Goal: Navigation & Orientation: Find specific page/section

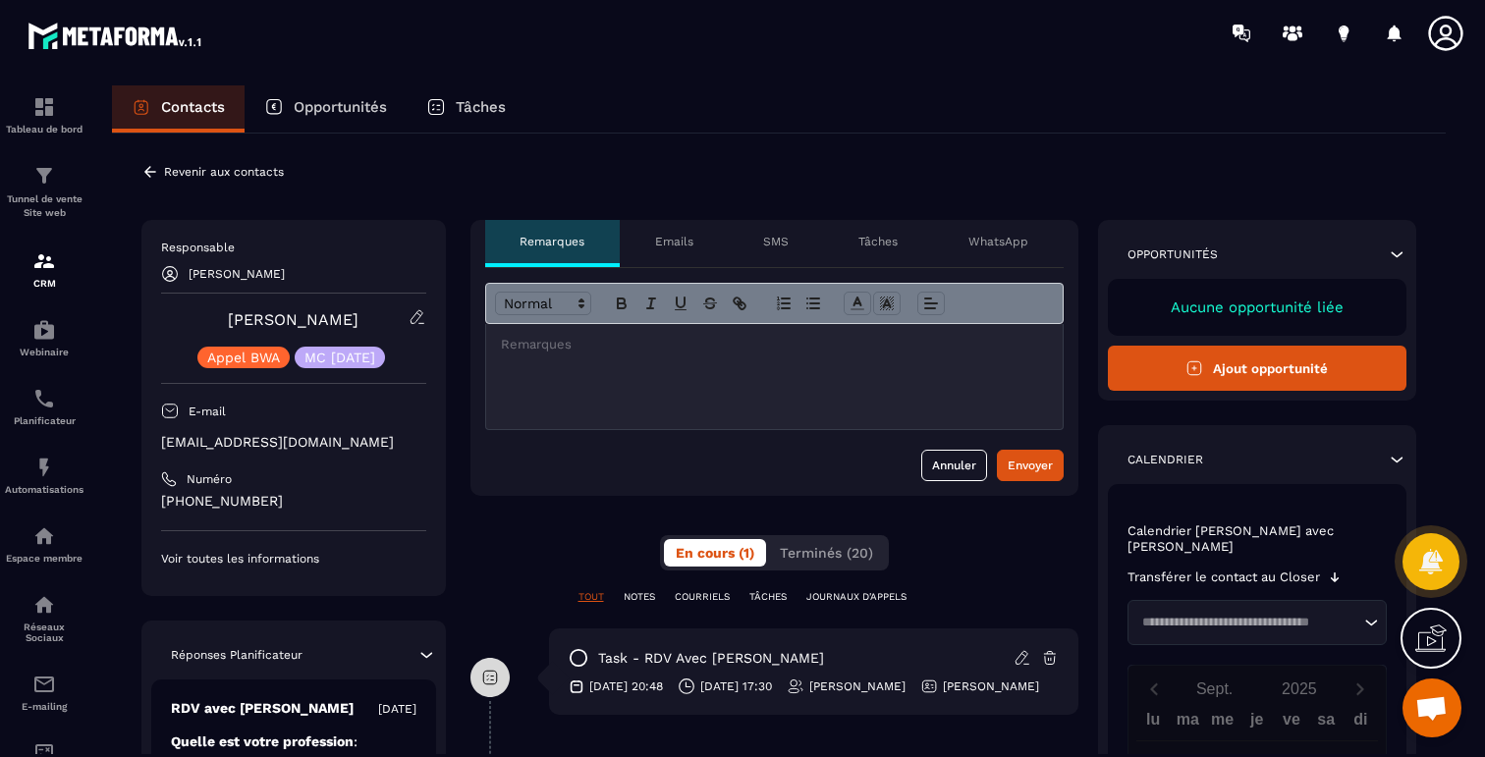
scroll to position [2497, 0]
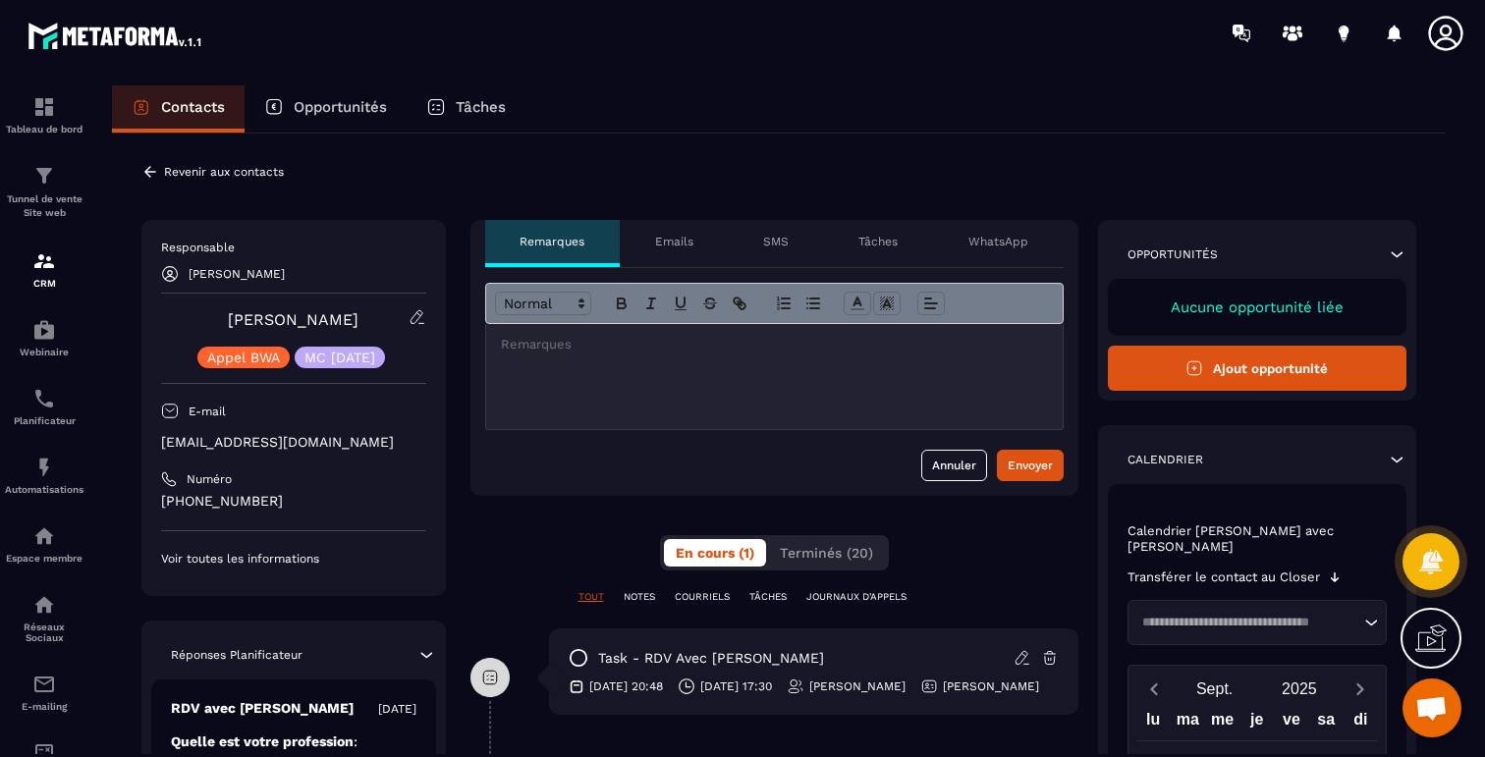
click at [150, 170] on icon at bounding box center [150, 172] width 18 height 18
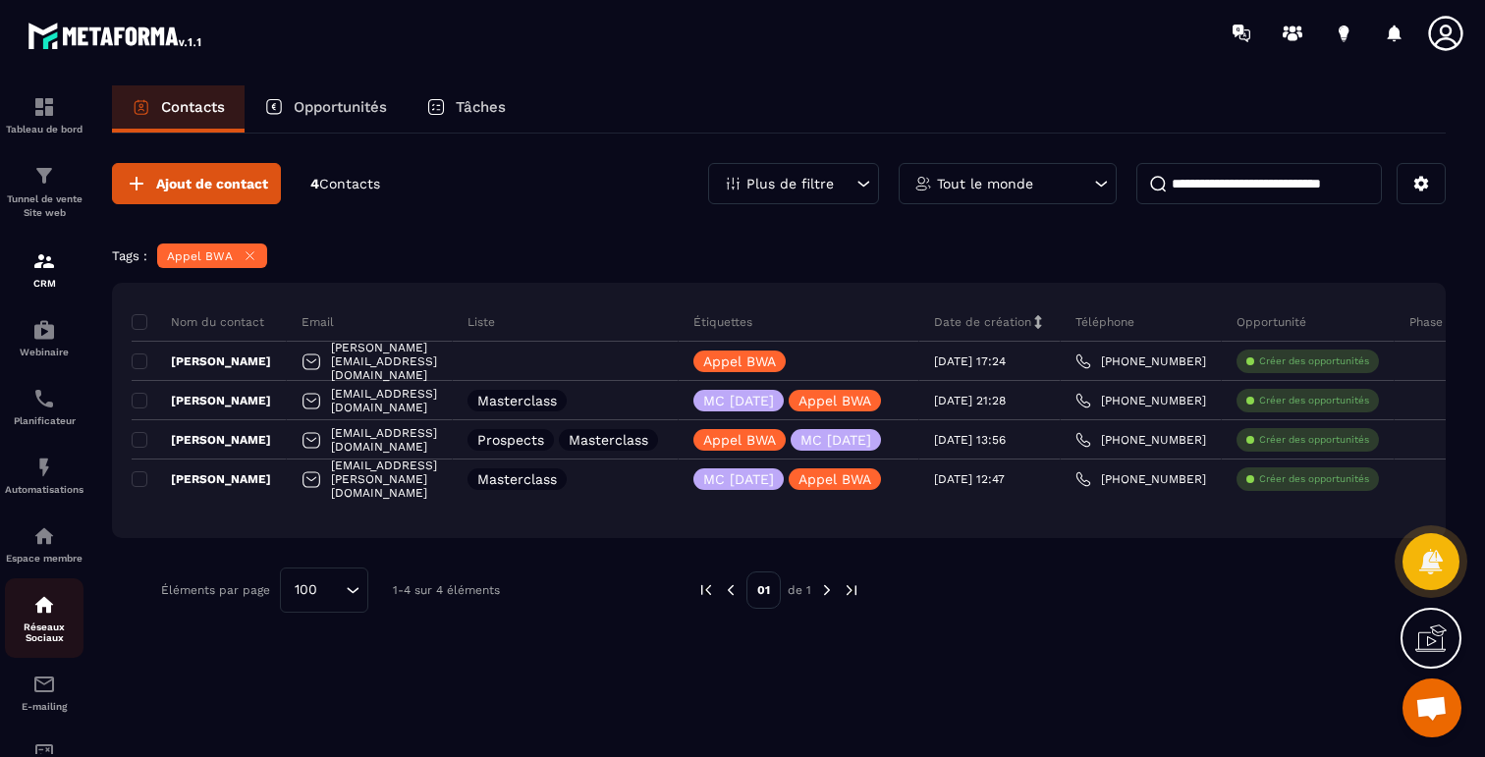
click at [32, 642] on p "Réseaux Sociaux" at bounding box center [44, 633] width 79 height 22
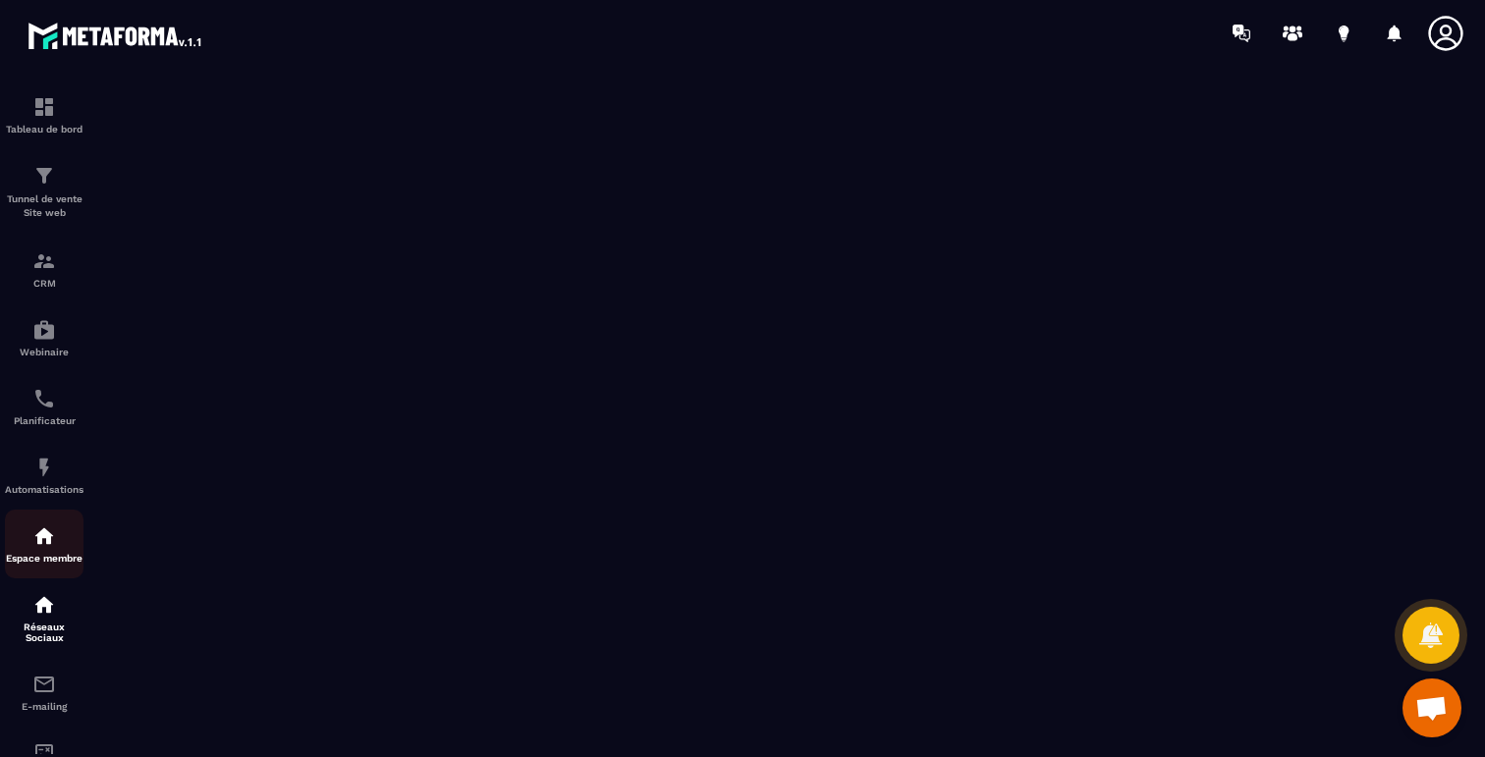
click at [42, 546] on img at bounding box center [44, 536] width 24 height 24
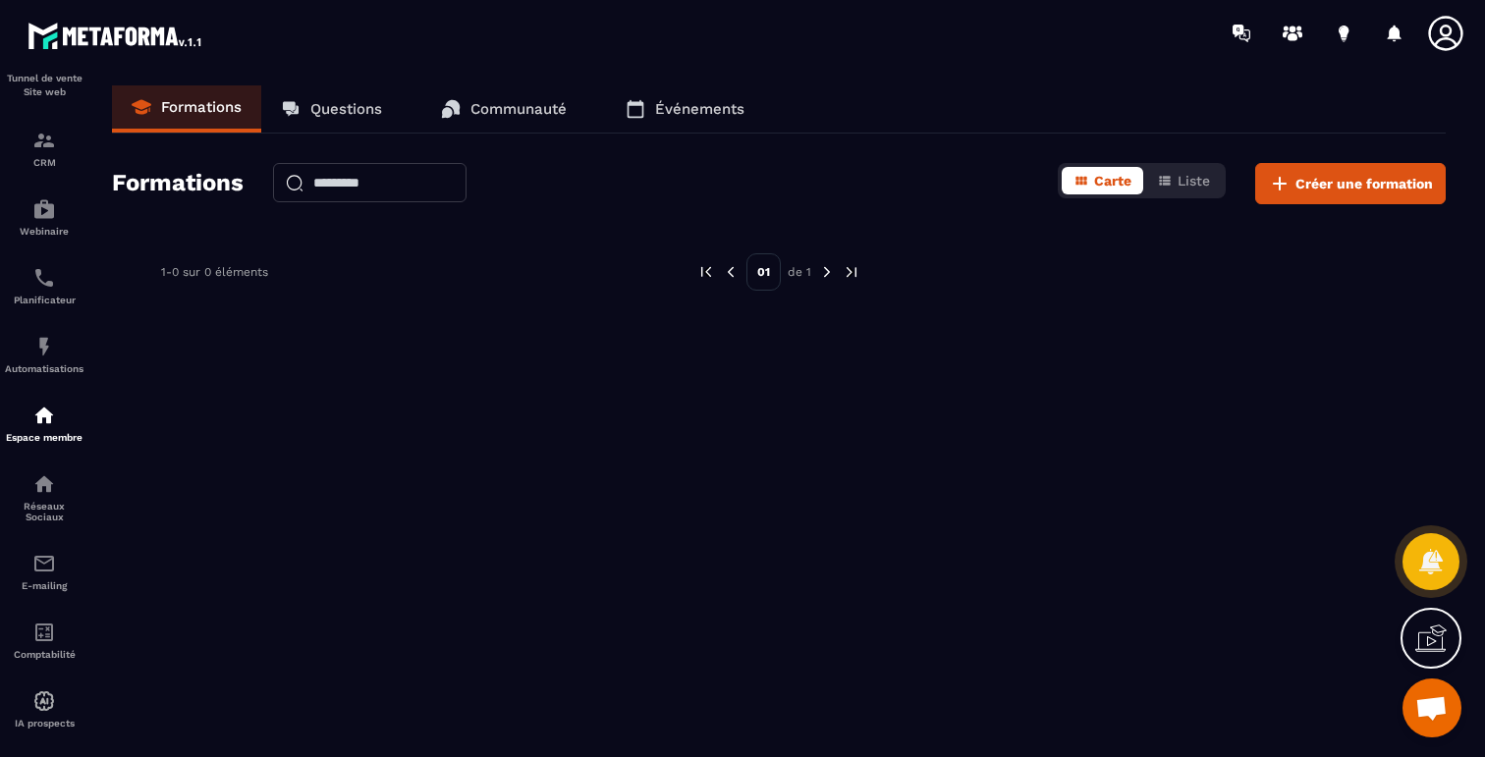
scroll to position [150, 0]
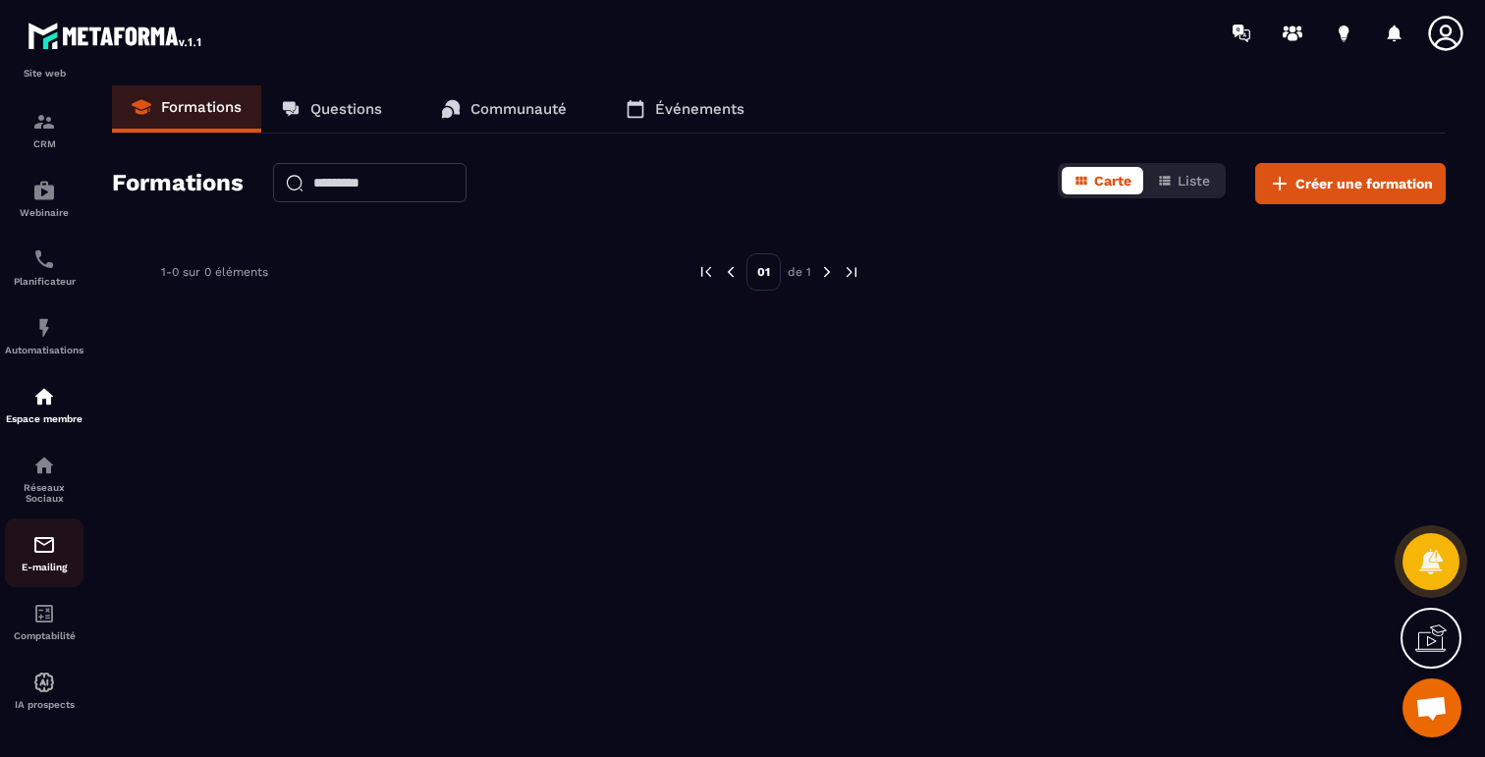
click at [40, 546] on img at bounding box center [44, 545] width 24 height 24
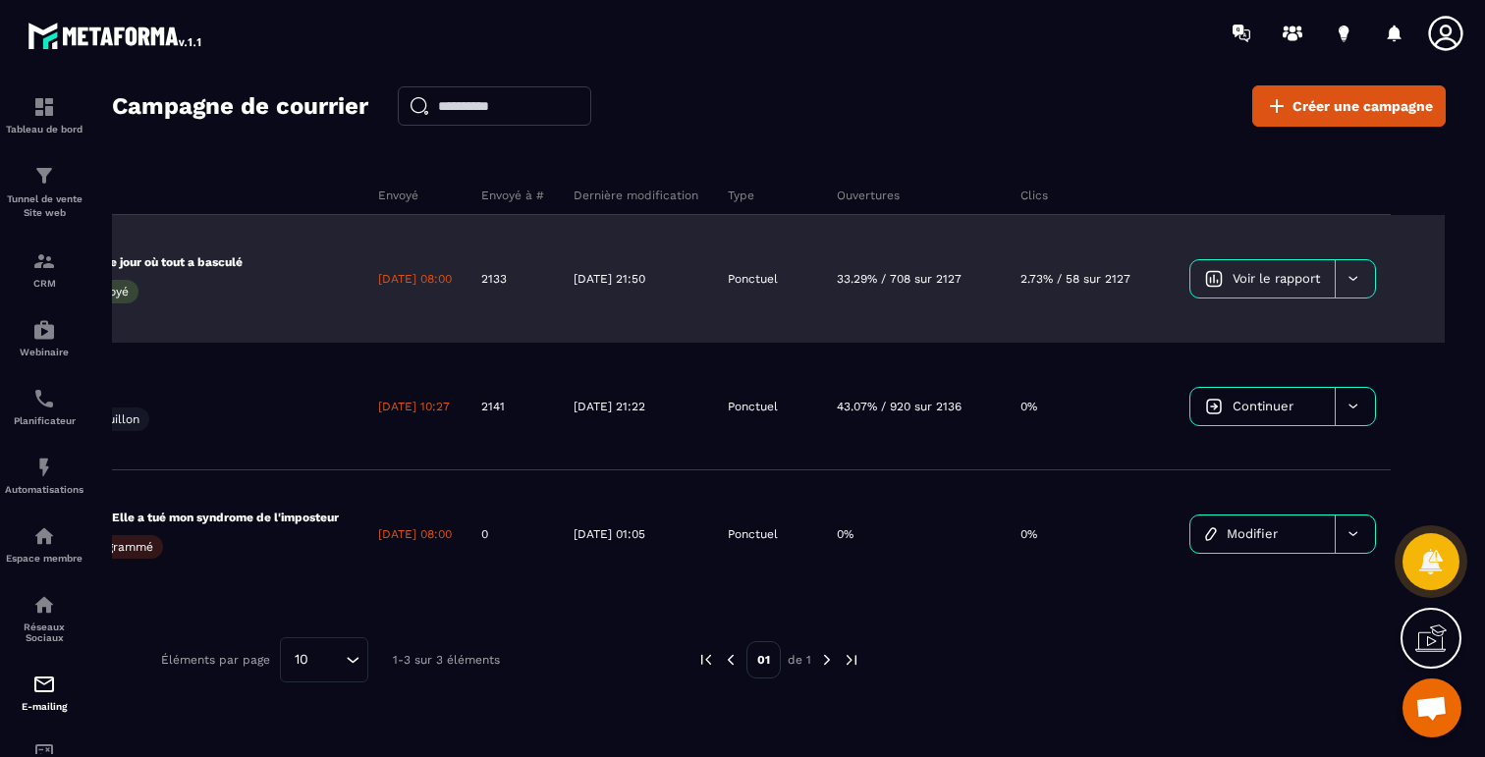
scroll to position [0, 230]
click at [1367, 275] on div at bounding box center [1355, 278] width 40 height 37
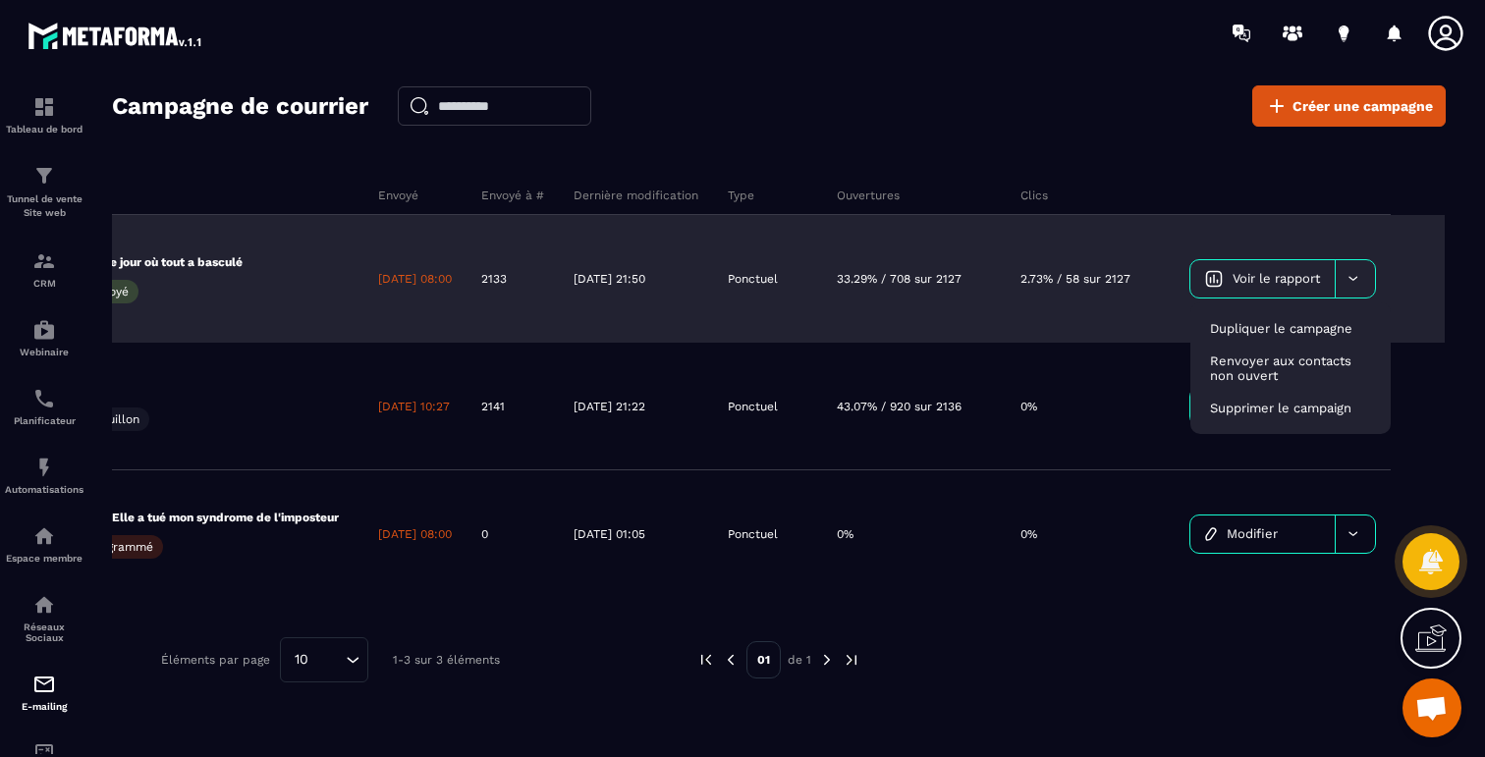
click at [1420, 246] on td "Voir le rapport Dupliquer le campagne Renvoyer aux contacts non ouvert Supprime…" at bounding box center [1309, 279] width 270 height 128
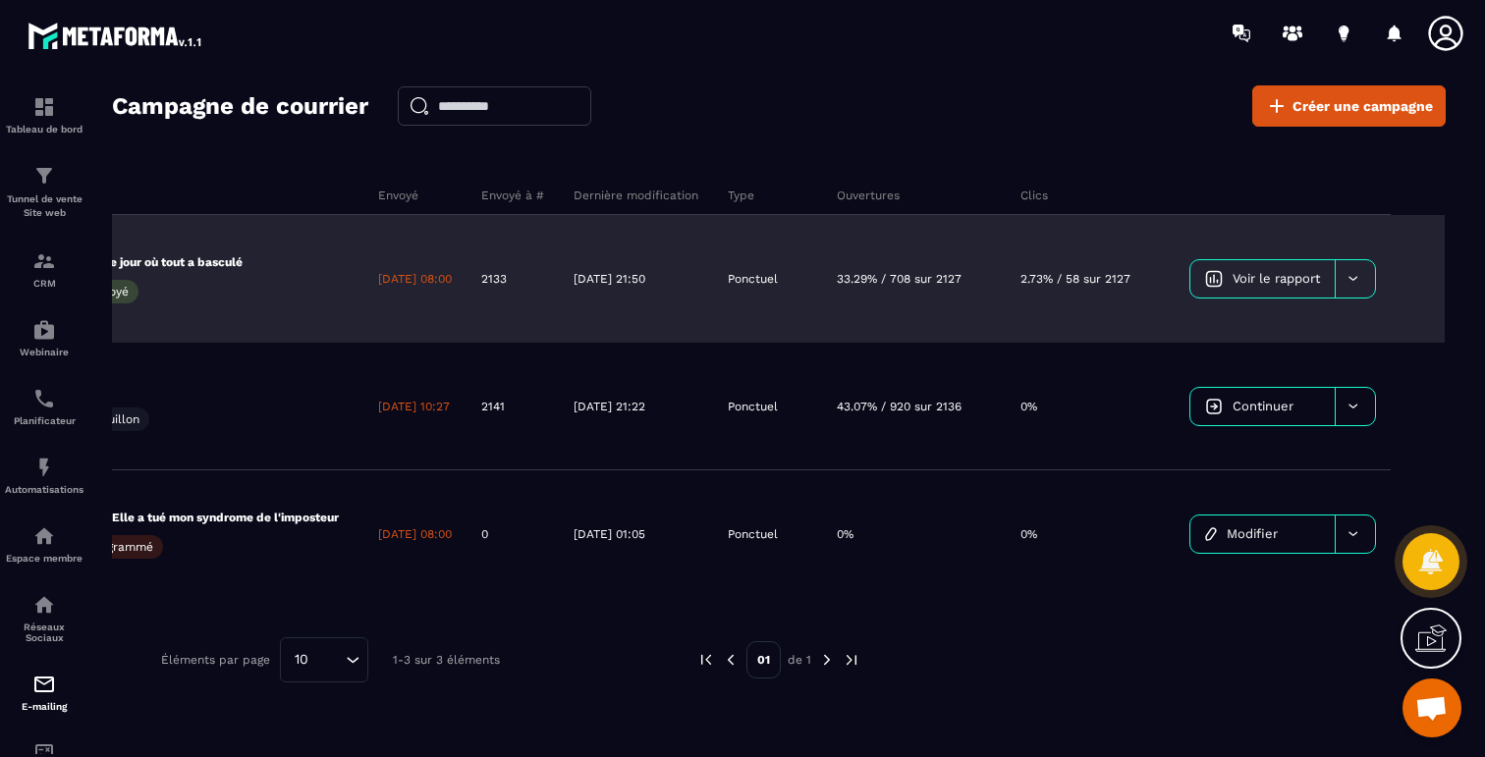
click at [1363, 279] on div at bounding box center [1355, 278] width 40 height 37
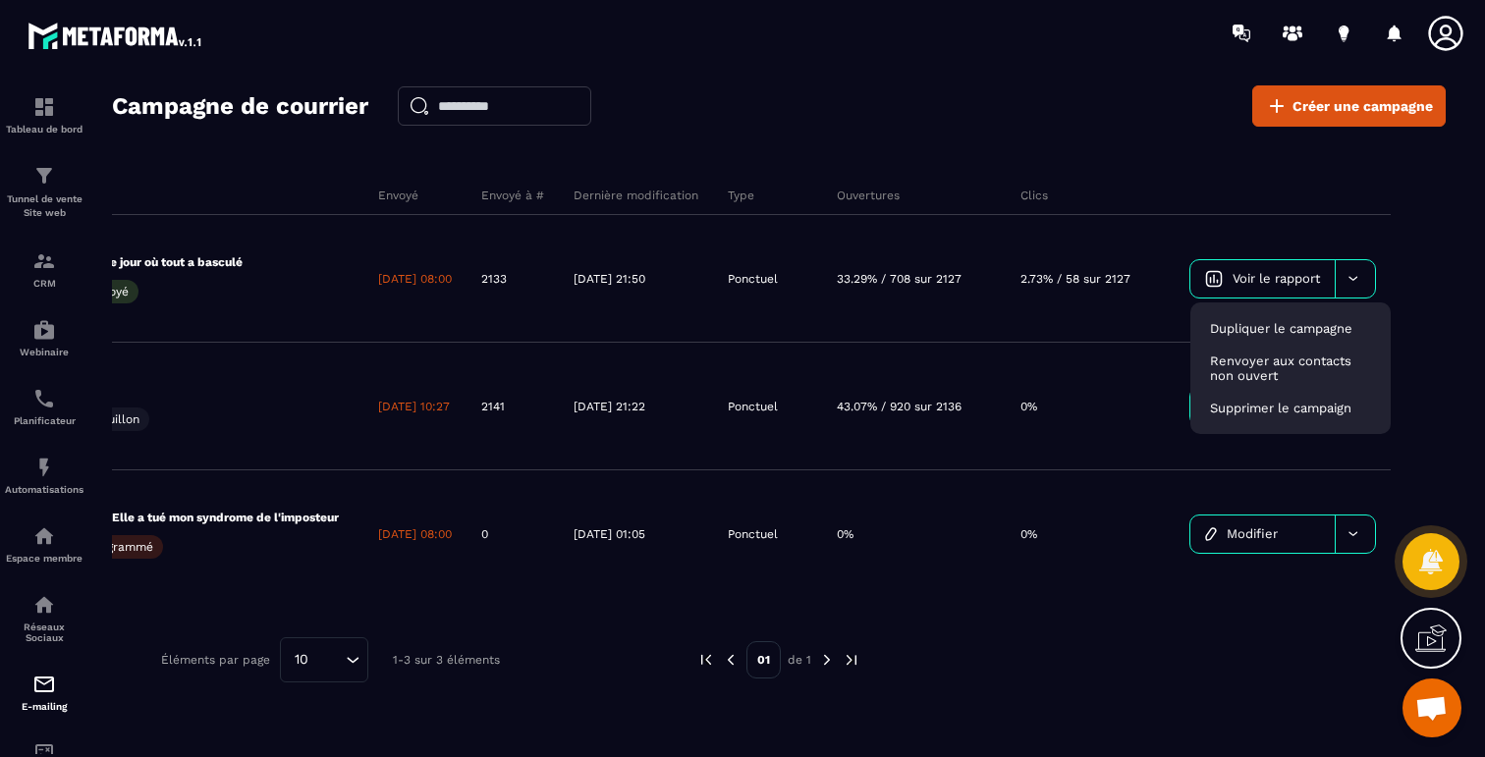
click at [1273, 682] on div at bounding box center [1143, 659] width 507 height 45
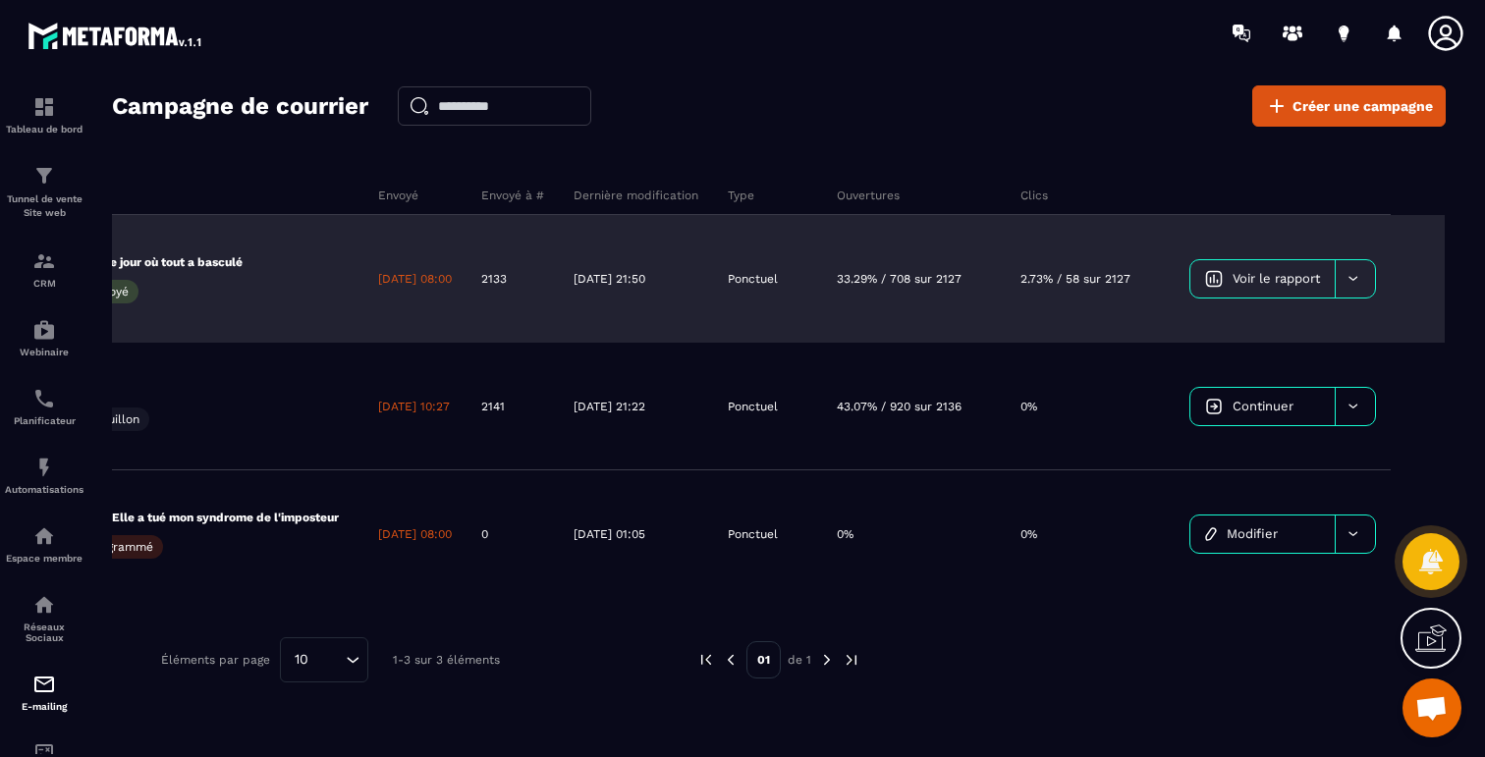
click at [1283, 273] on span "Voir le rapport" at bounding box center [1275, 278] width 87 height 15
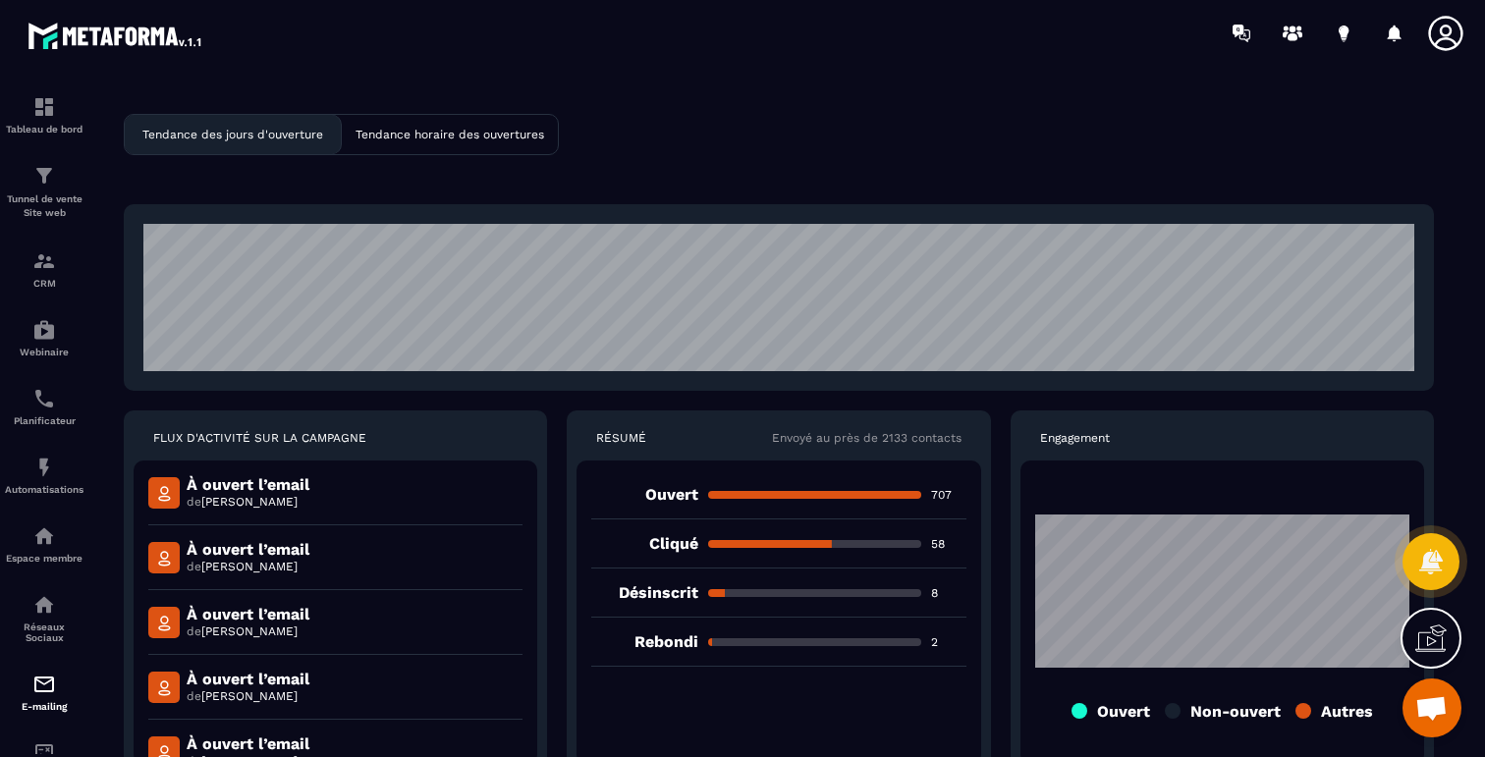
scroll to position [904, 0]
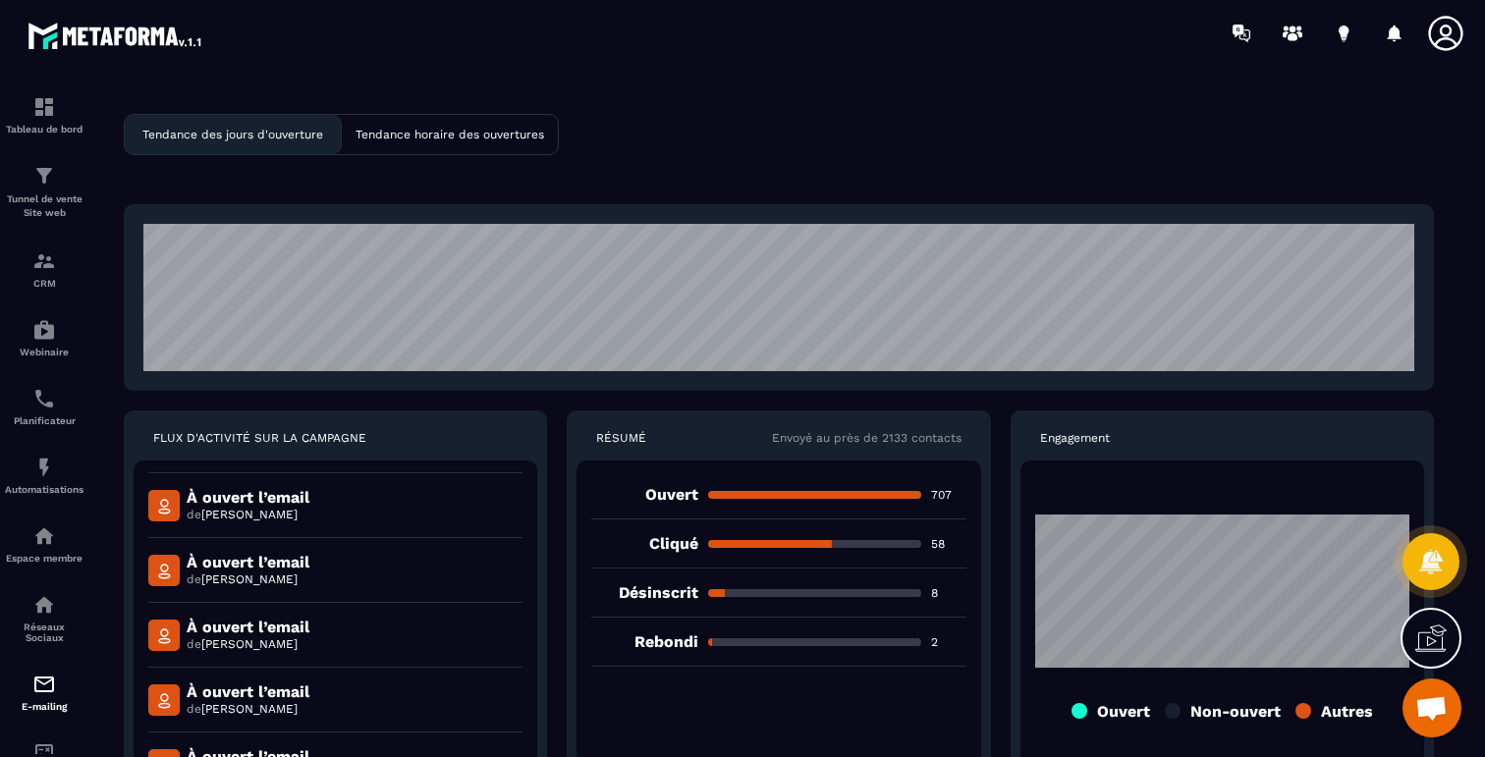
click at [698, 600] on div "Désinscrit 8" at bounding box center [778, 593] width 374 height 49
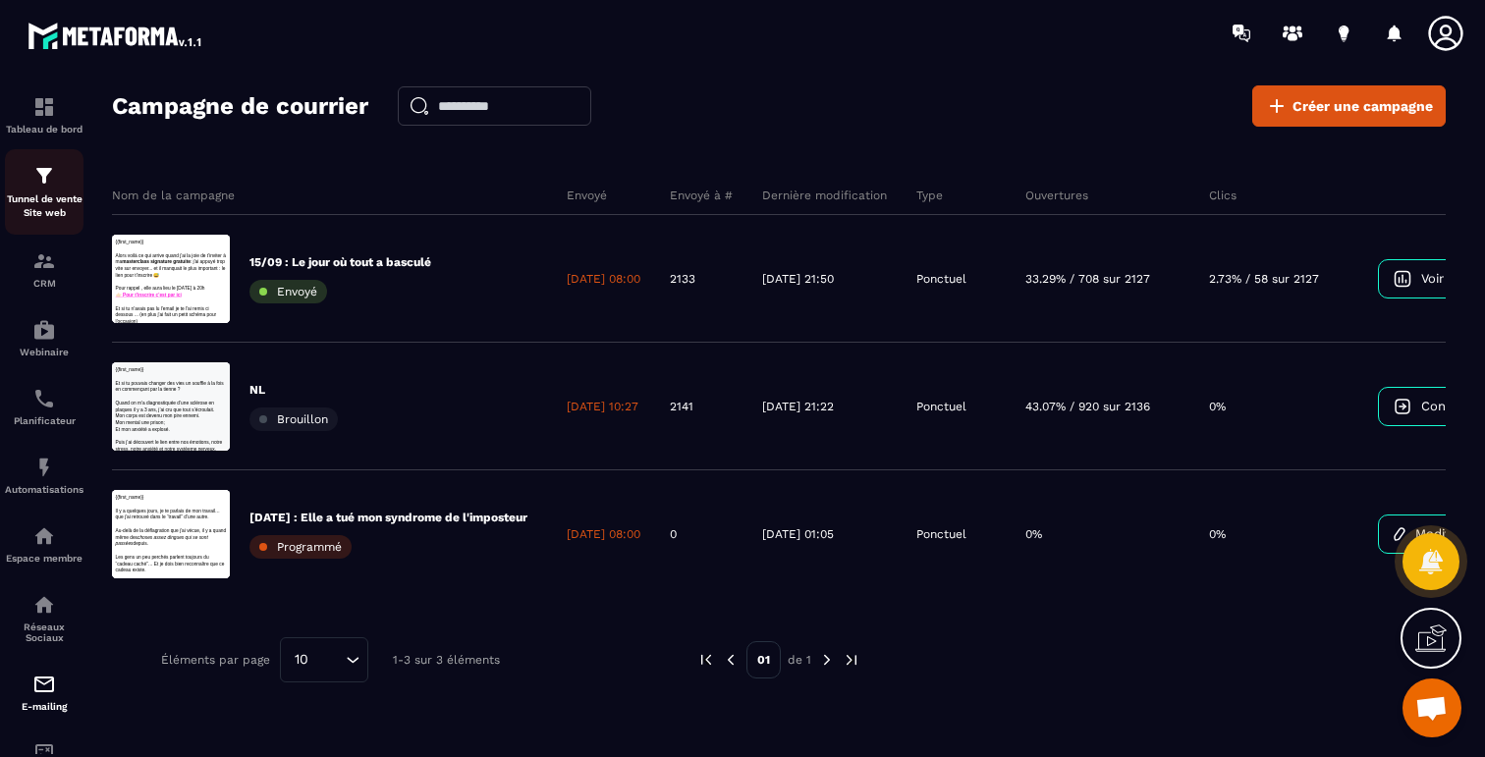
click at [38, 185] on img at bounding box center [44, 176] width 24 height 24
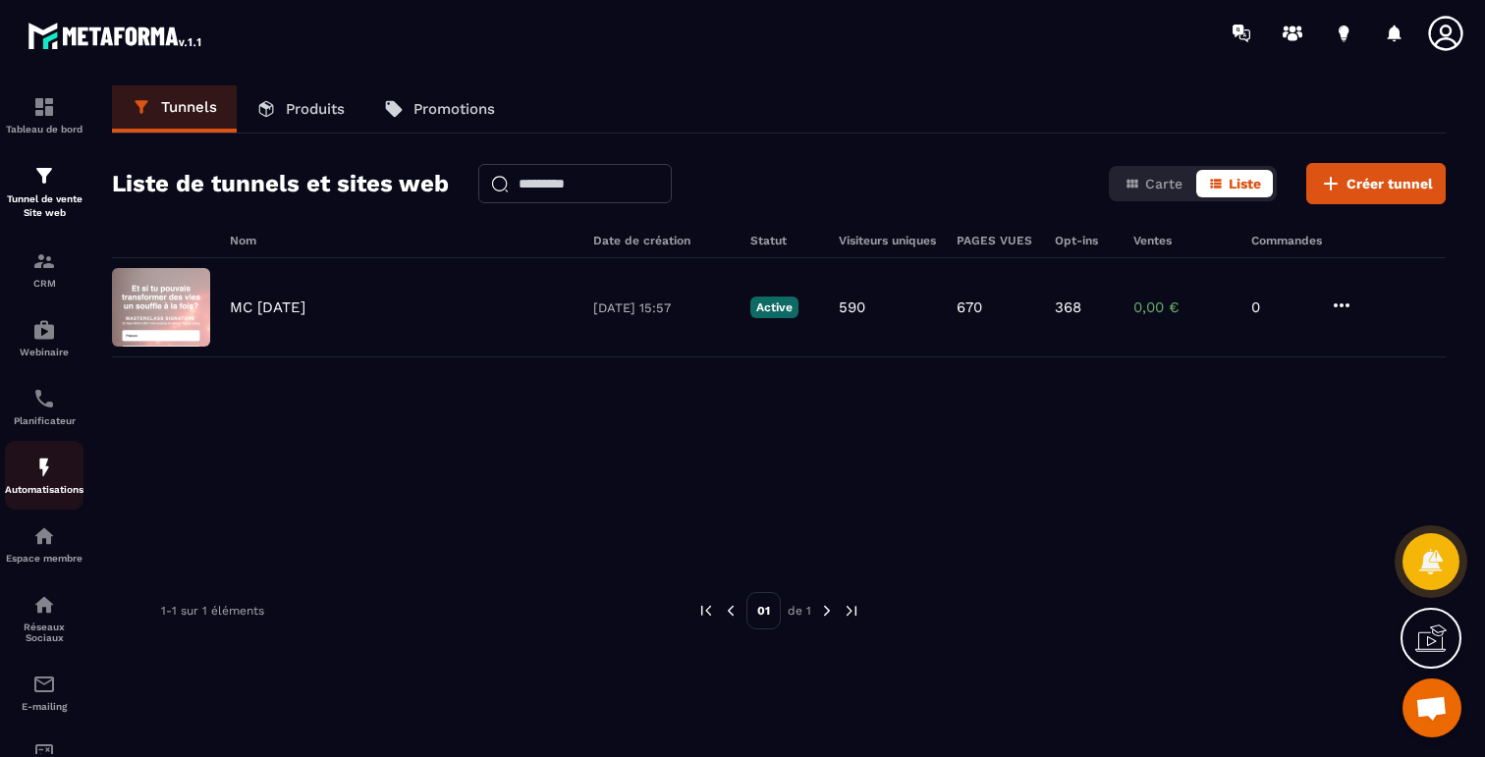
click at [49, 478] on img at bounding box center [44, 468] width 24 height 24
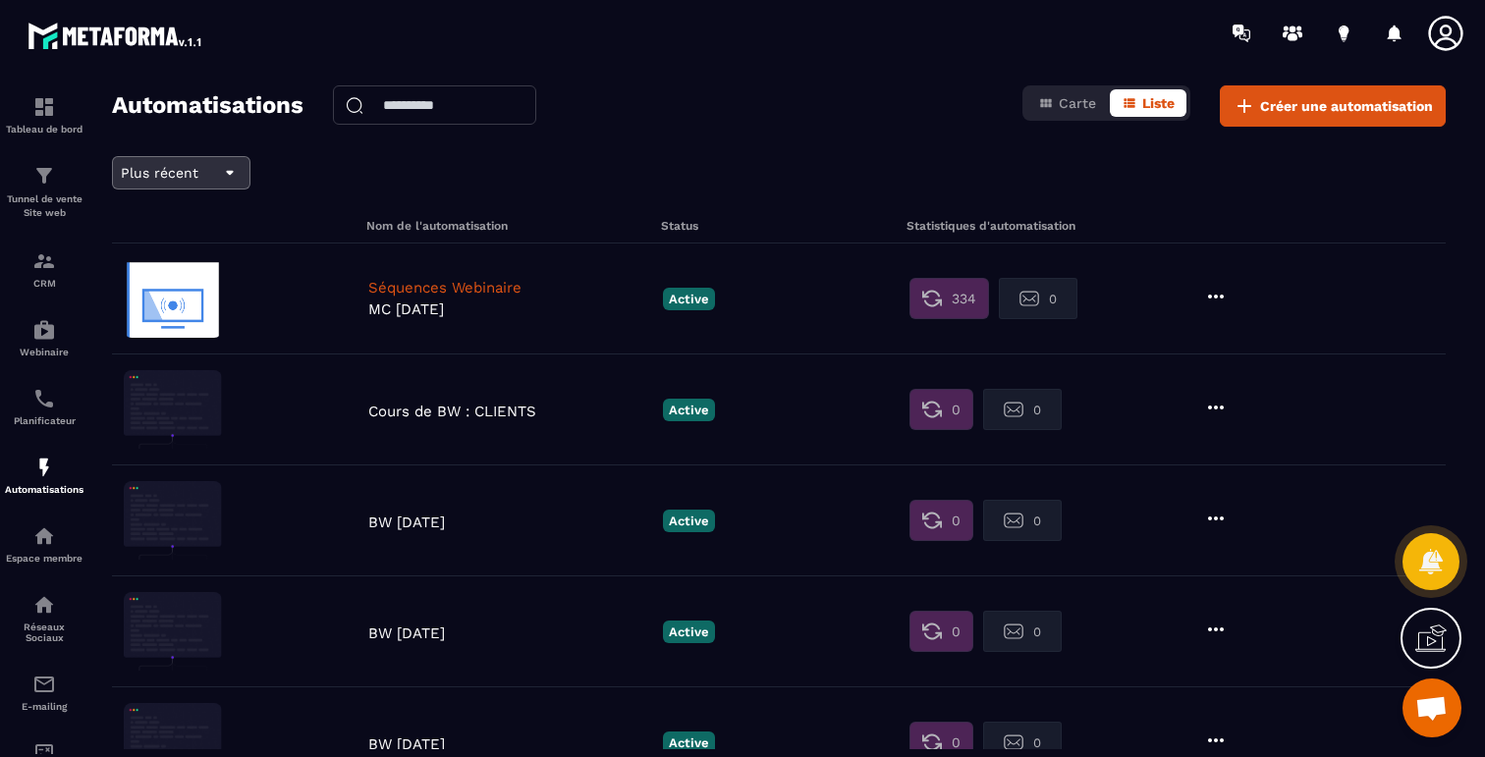
click at [203, 172] on div "Plus récent" at bounding box center [181, 173] width 121 height 24
click at [184, 249] on li "Plus ancien" at bounding box center [181, 255] width 117 height 31
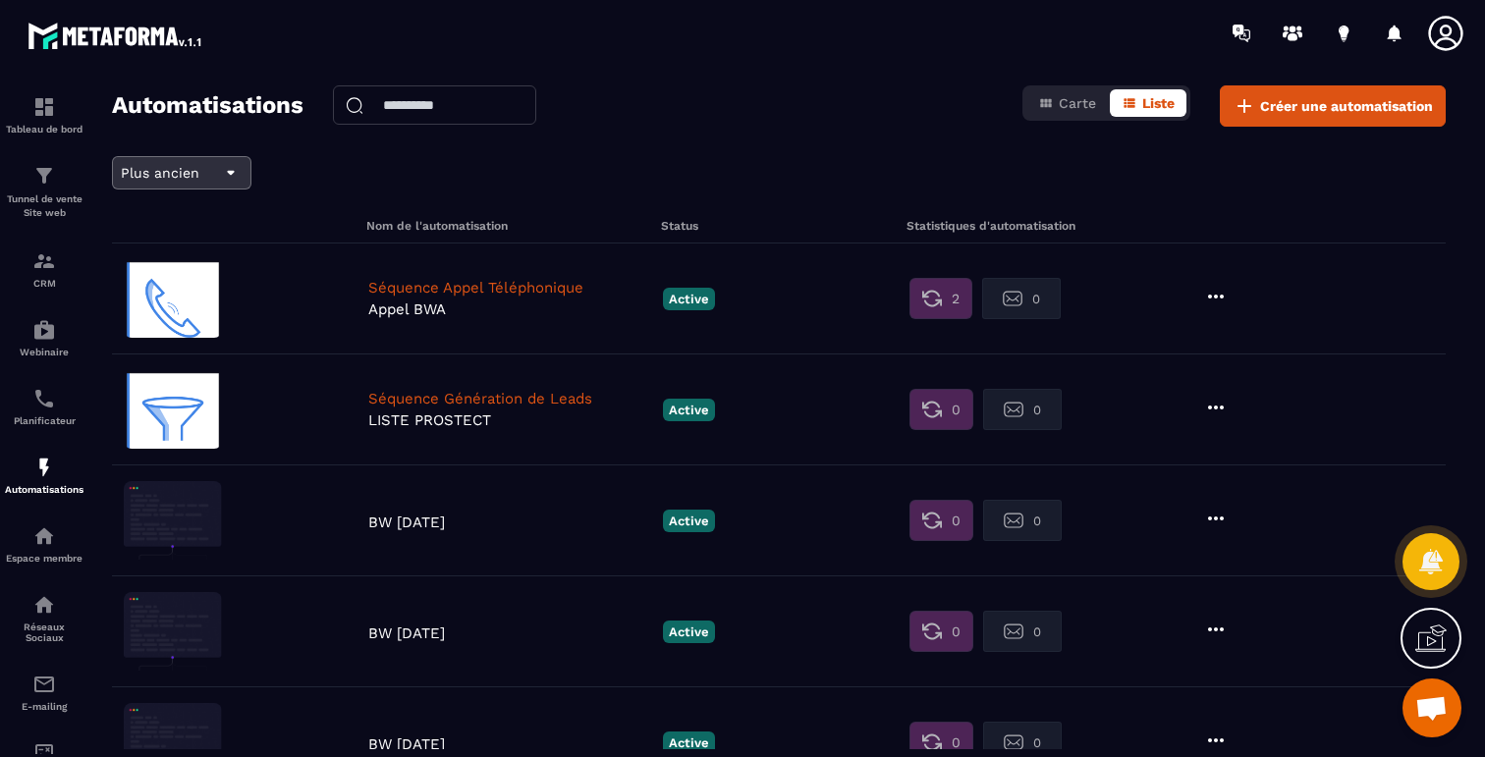
click at [167, 169] on span "Plus ancien" at bounding box center [160, 173] width 79 height 16
click at [185, 225] on li "Plus récent" at bounding box center [182, 223] width 118 height 31
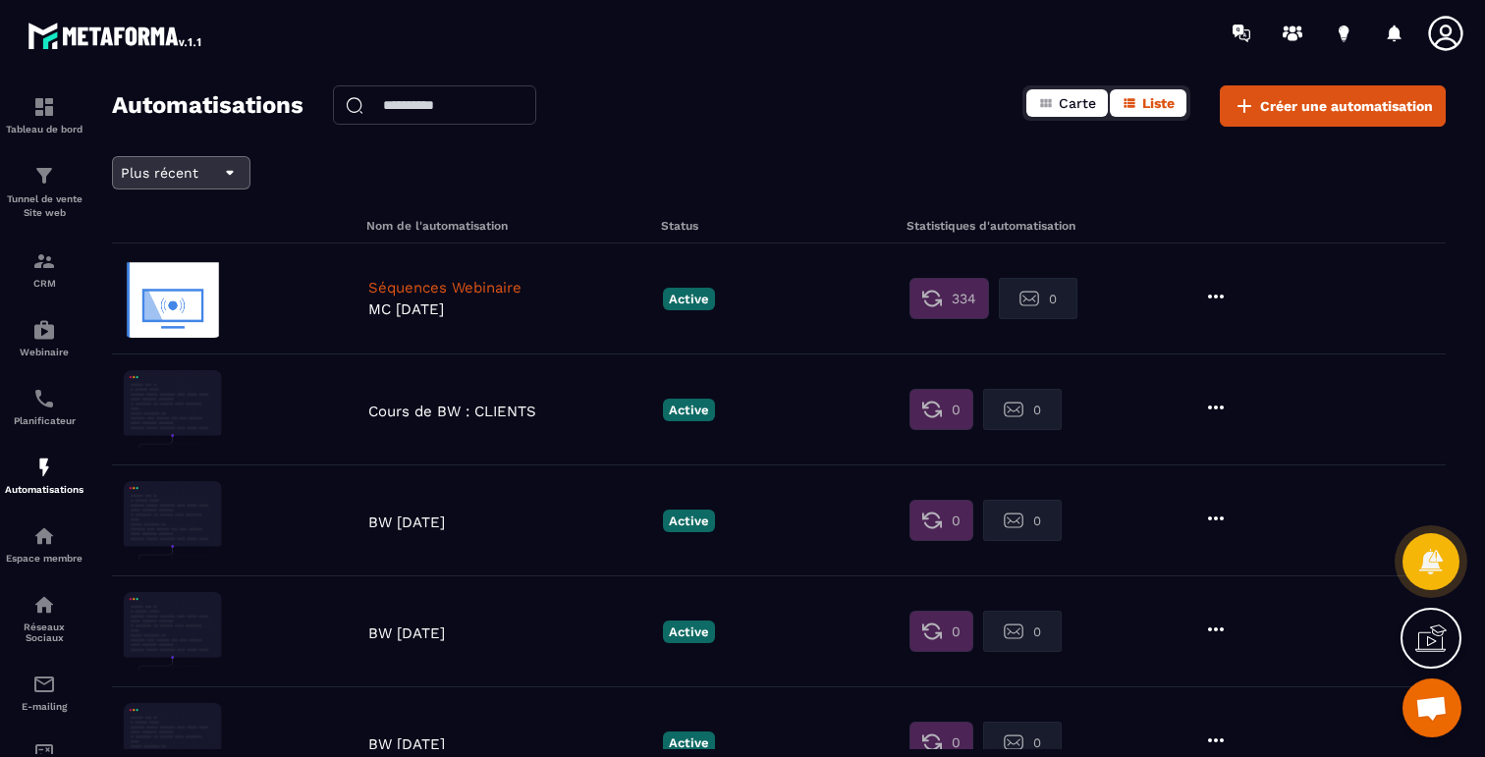
click at [1070, 103] on span "Carte" at bounding box center [1077, 103] width 37 height 16
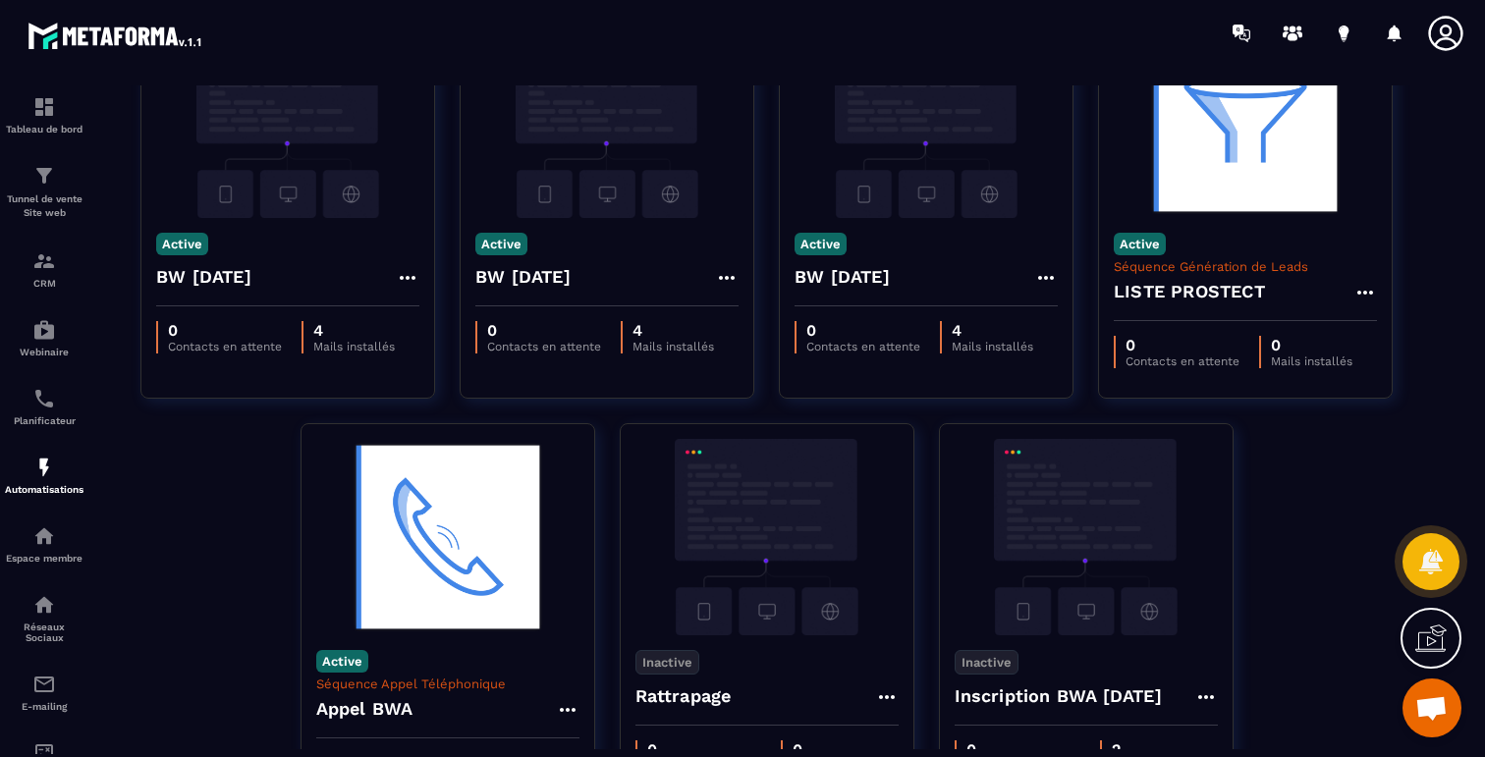
scroll to position [1133, 0]
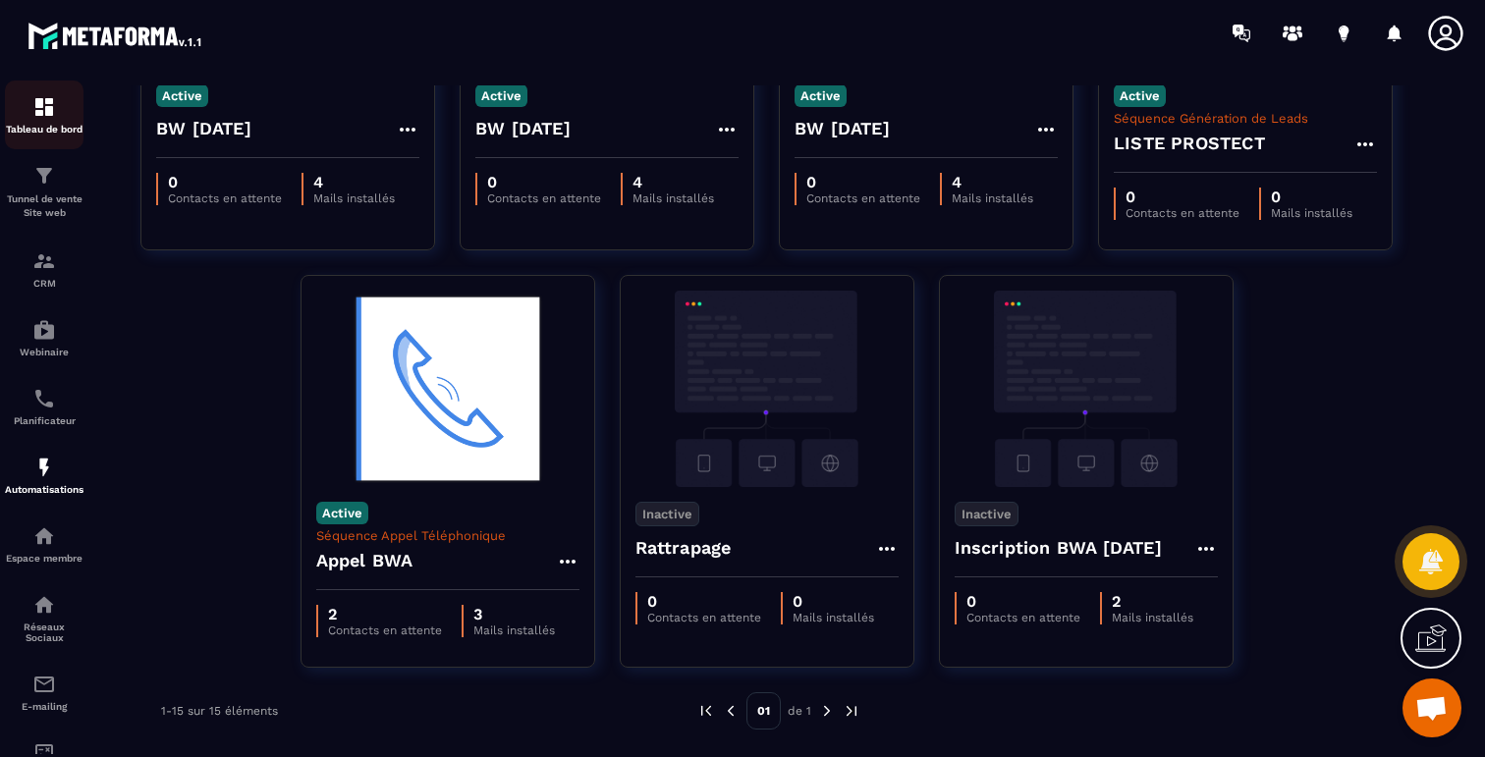
click at [35, 113] on img at bounding box center [44, 107] width 24 height 24
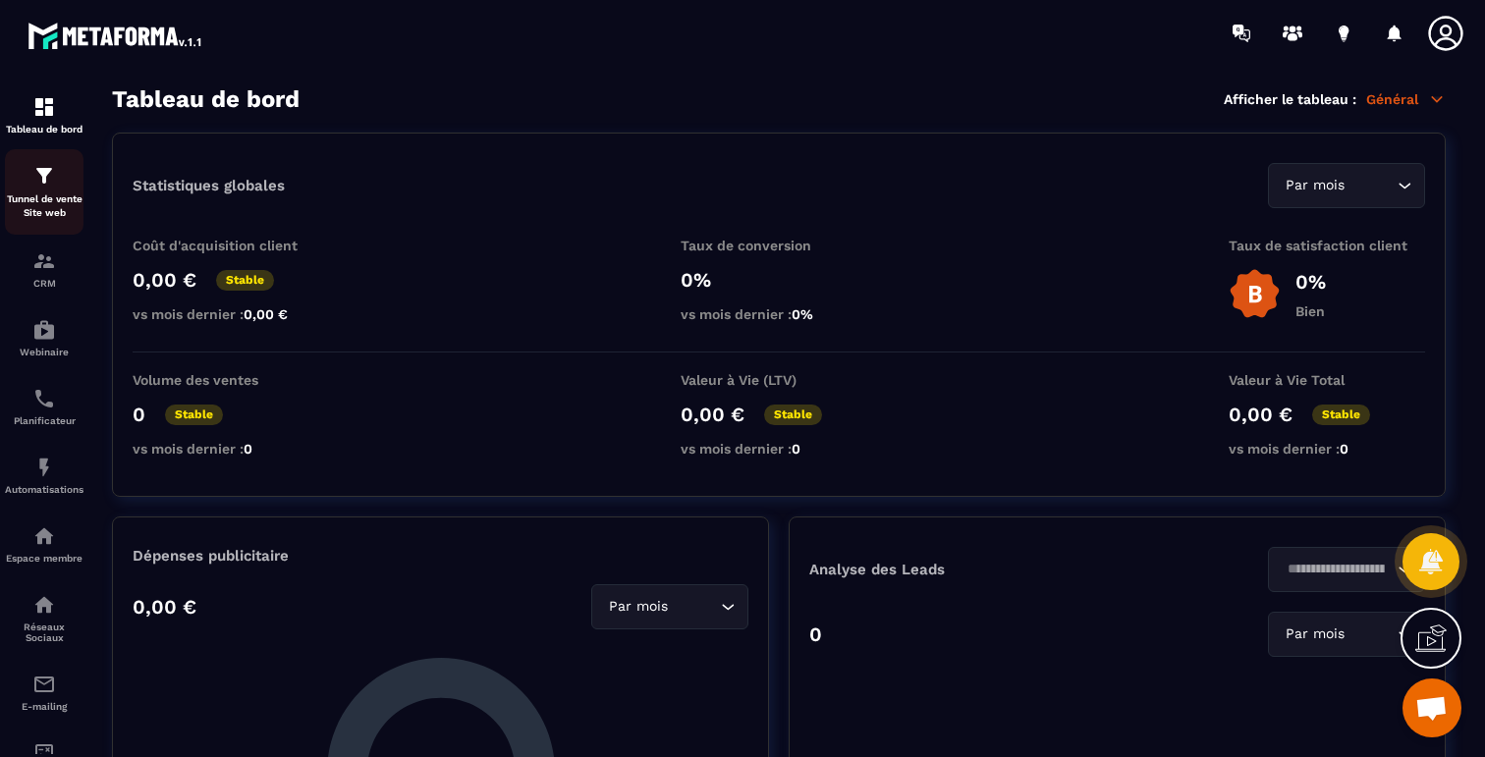
click at [36, 194] on p "Tunnel de vente Site web" at bounding box center [44, 205] width 79 height 27
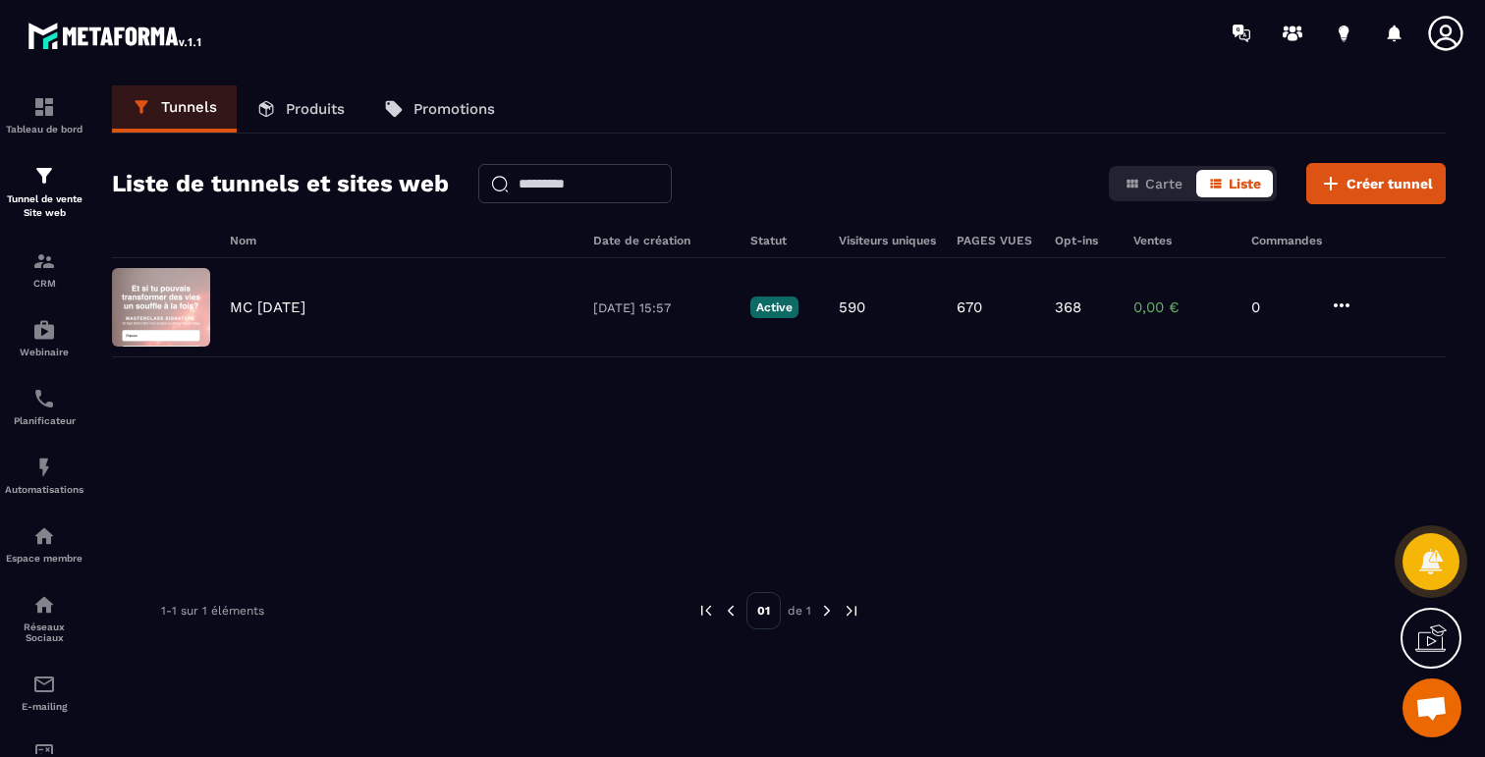
click at [304, 108] on p "Produits" at bounding box center [315, 109] width 59 height 18
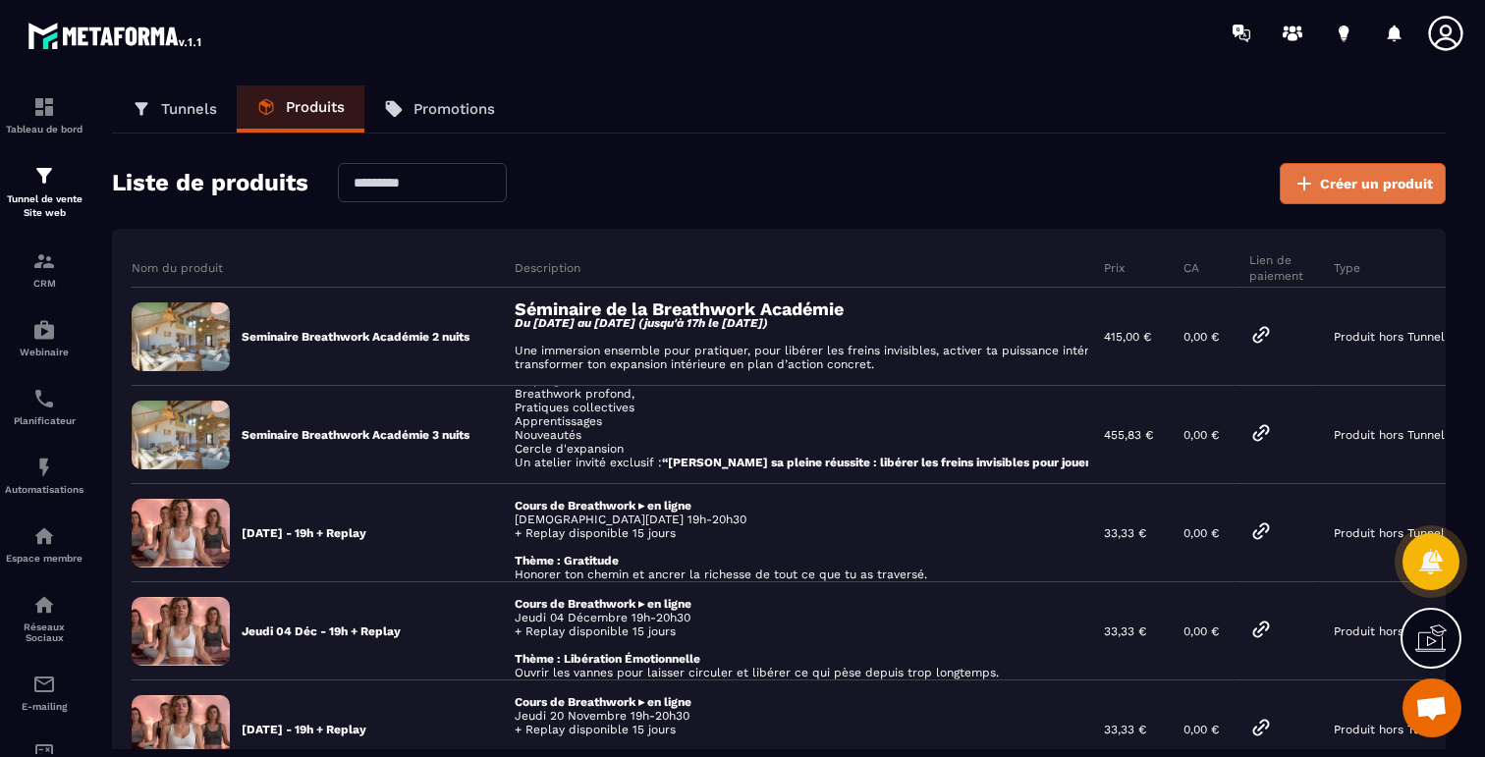
click at [1303, 182] on icon at bounding box center [1304, 184] width 24 height 24
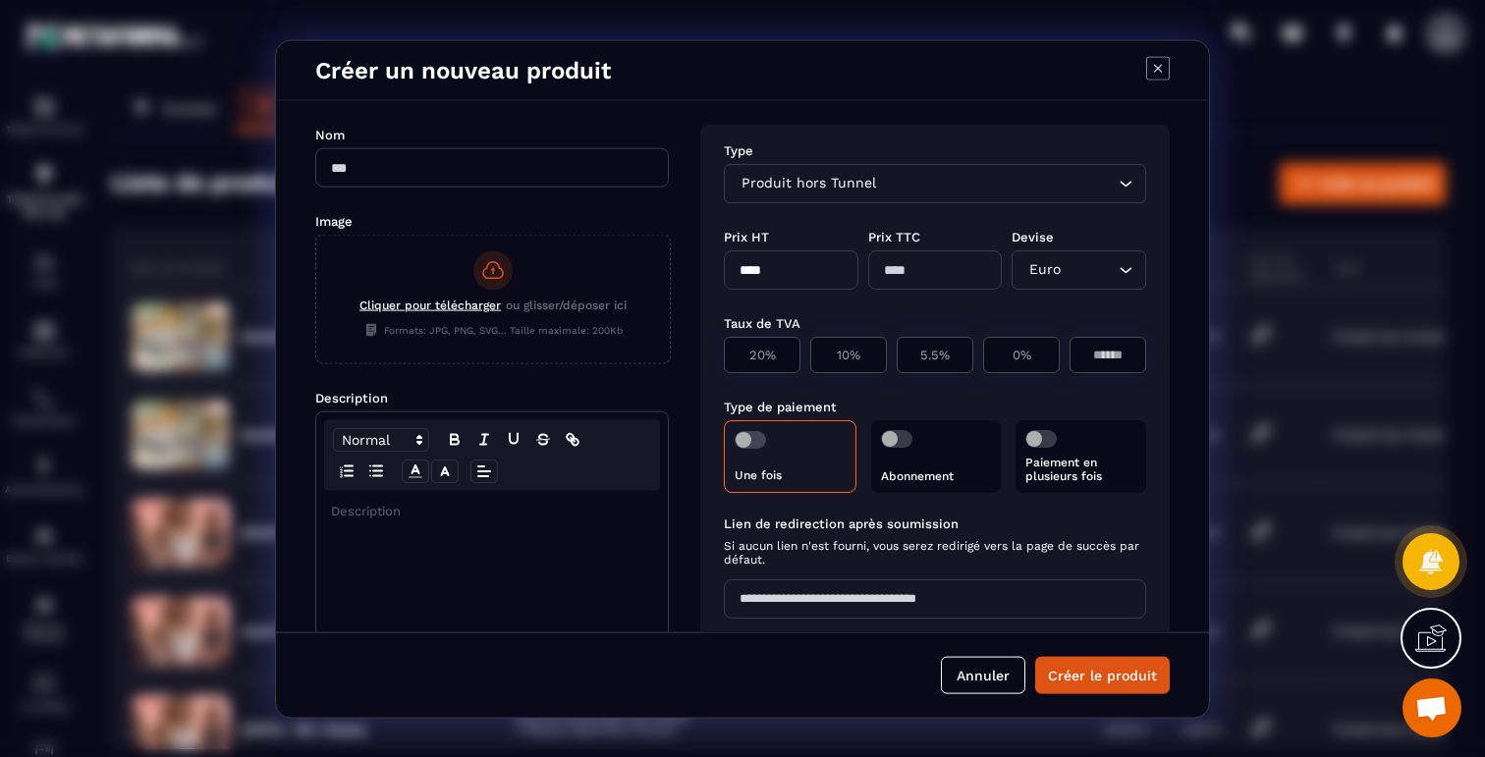
click at [763, 440] on span "Modal window" at bounding box center [750, 439] width 31 height 18
click at [1042, 438] on span "Modal window" at bounding box center [1040, 438] width 31 height 18
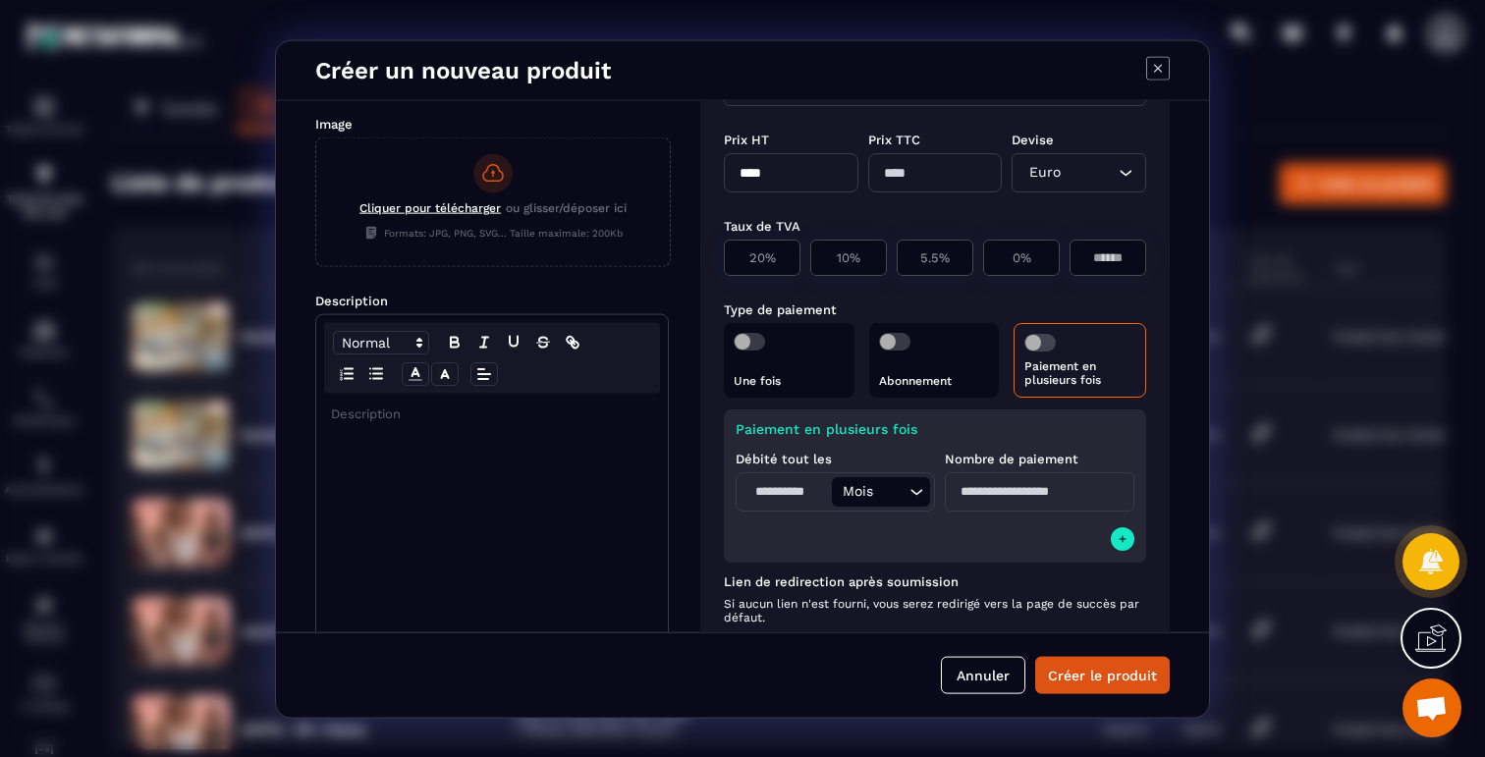
scroll to position [194, 0]
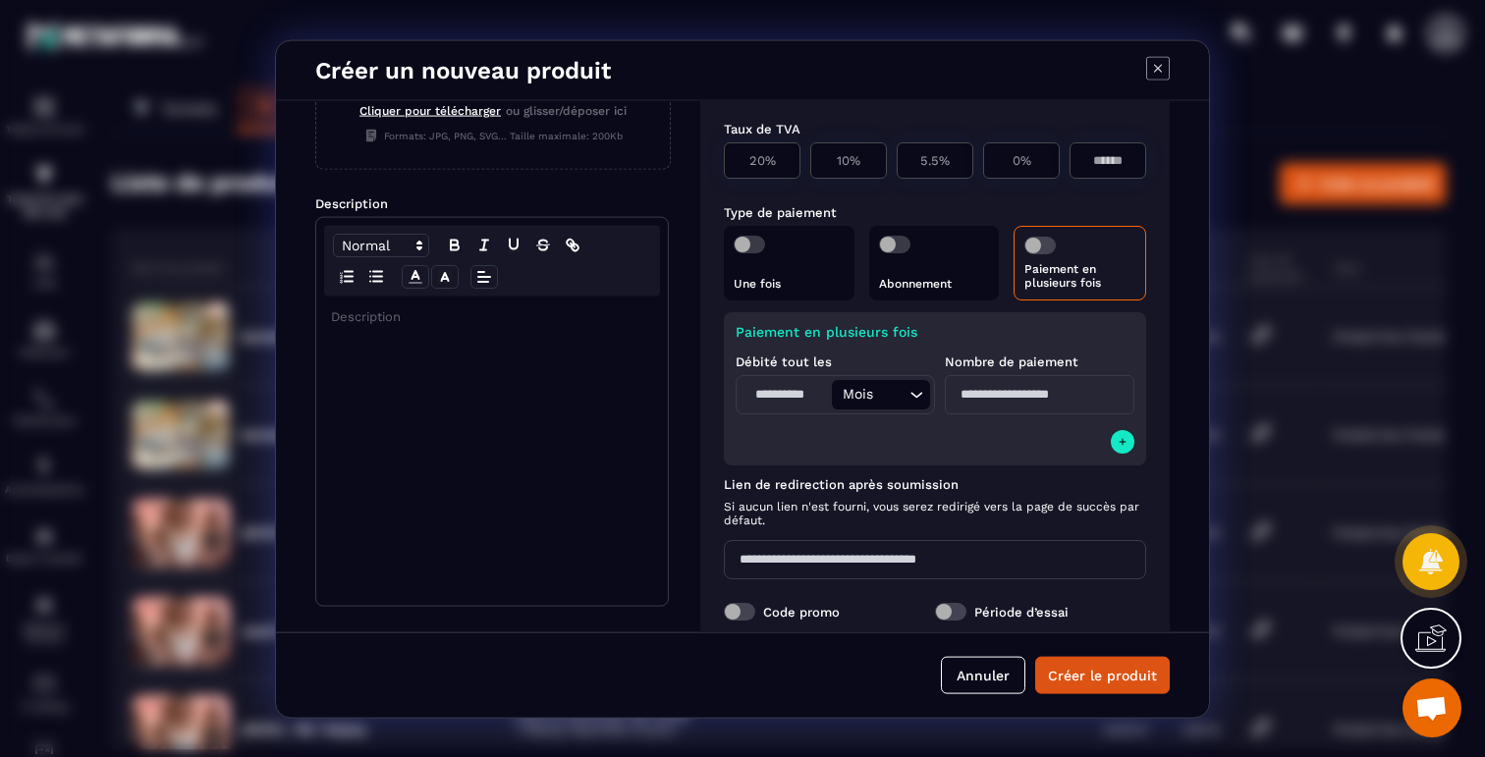
click at [781, 402] on input "Modal window" at bounding box center [785, 393] width 91 height 29
type input "*"
click at [1014, 401] on input "Modal window" at bounding box center [1040, 393] width 190 height 39
type input "*"
click at [895, 466] on div "Lien de redirection après soumission Si aucun lien n'est fourni, vous serez red…" at bounding box center [935, 527] width 422 height 126
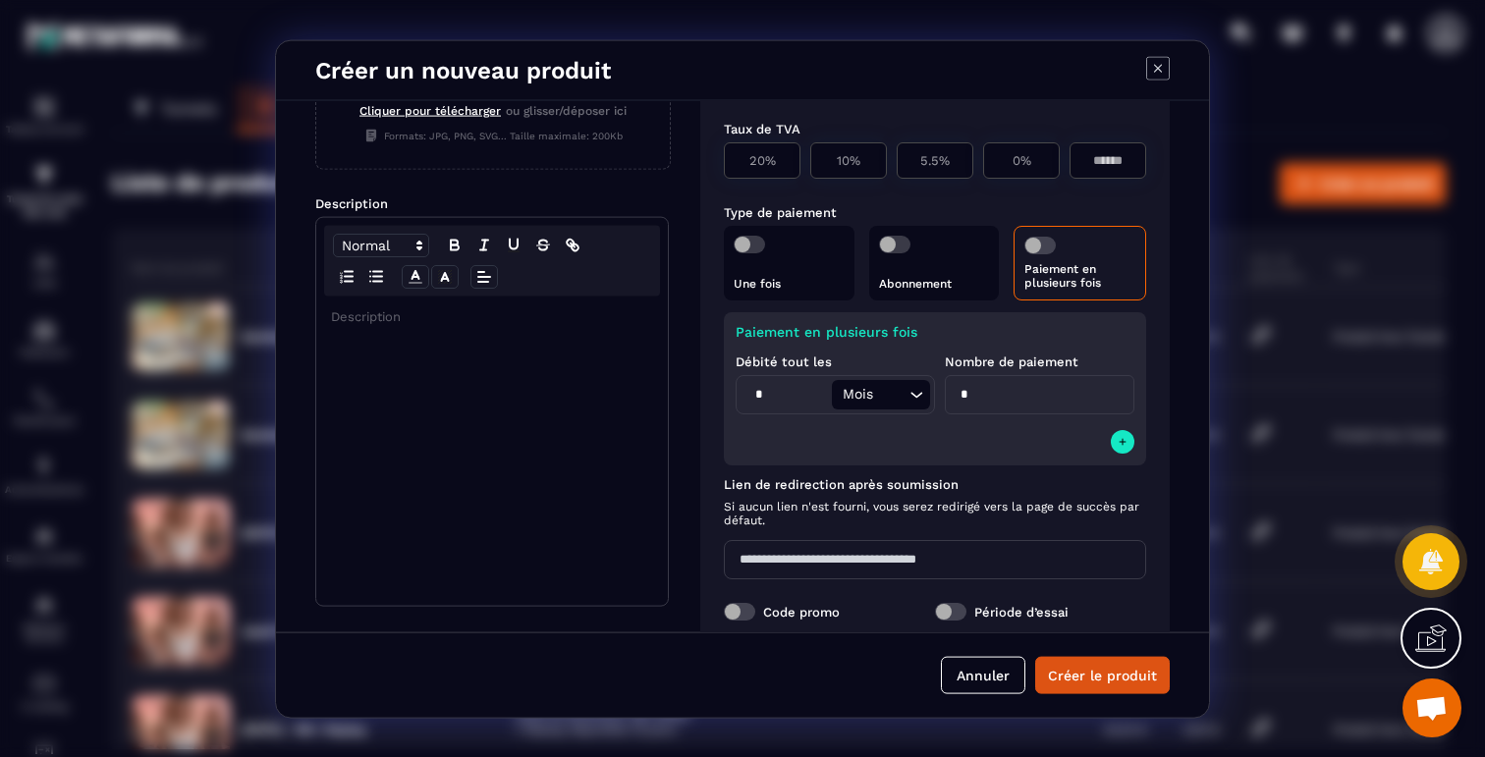
click at [1156, 65] on icon "Modal window" at bounding box center [1158, 68] width 24 height 24
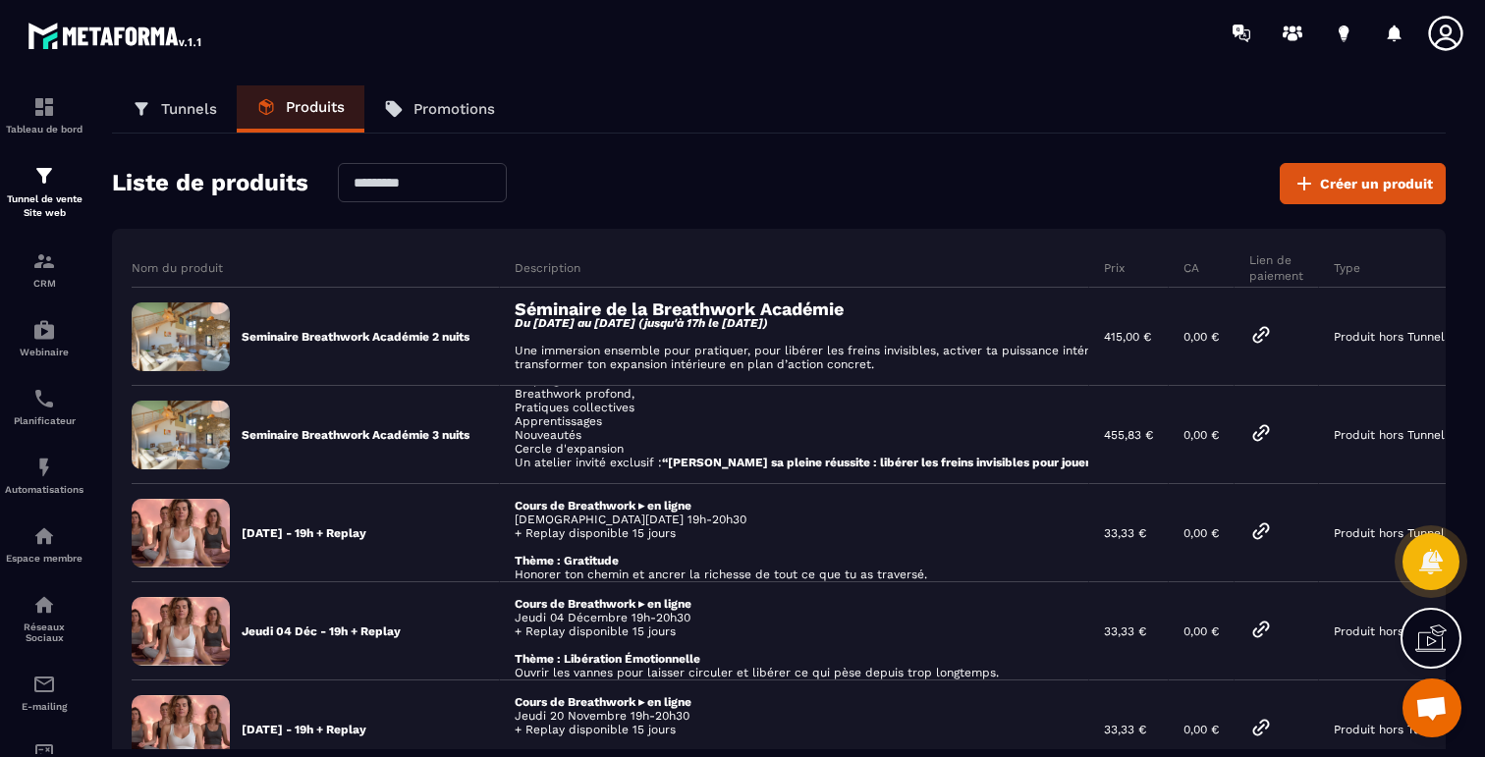
click at [449, 109] on p "Promotions" at bounding box center [454, 109] width 82 height 18
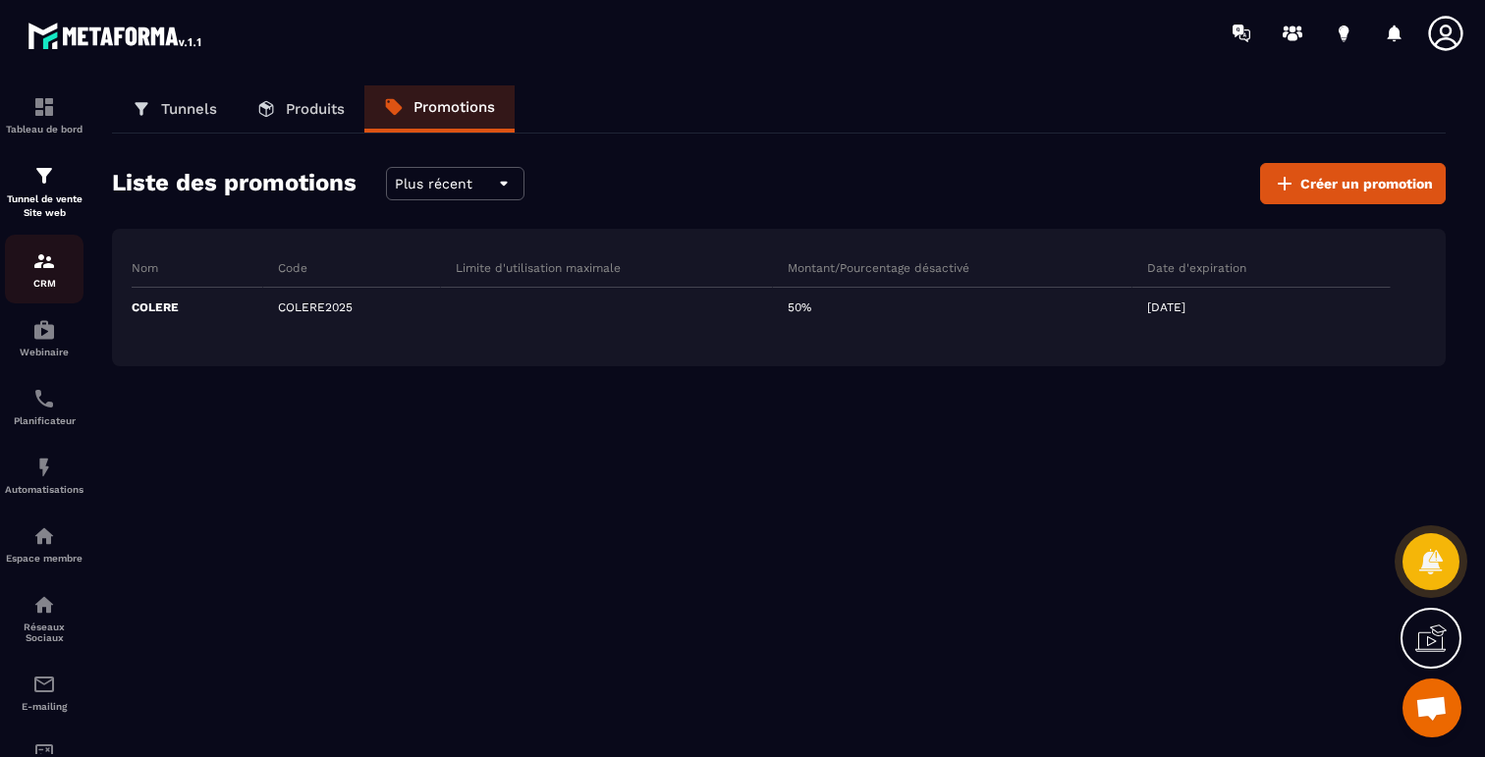
click at [46, 282] on p "CRM" at bounding box center [44, 283] width 79 height 11
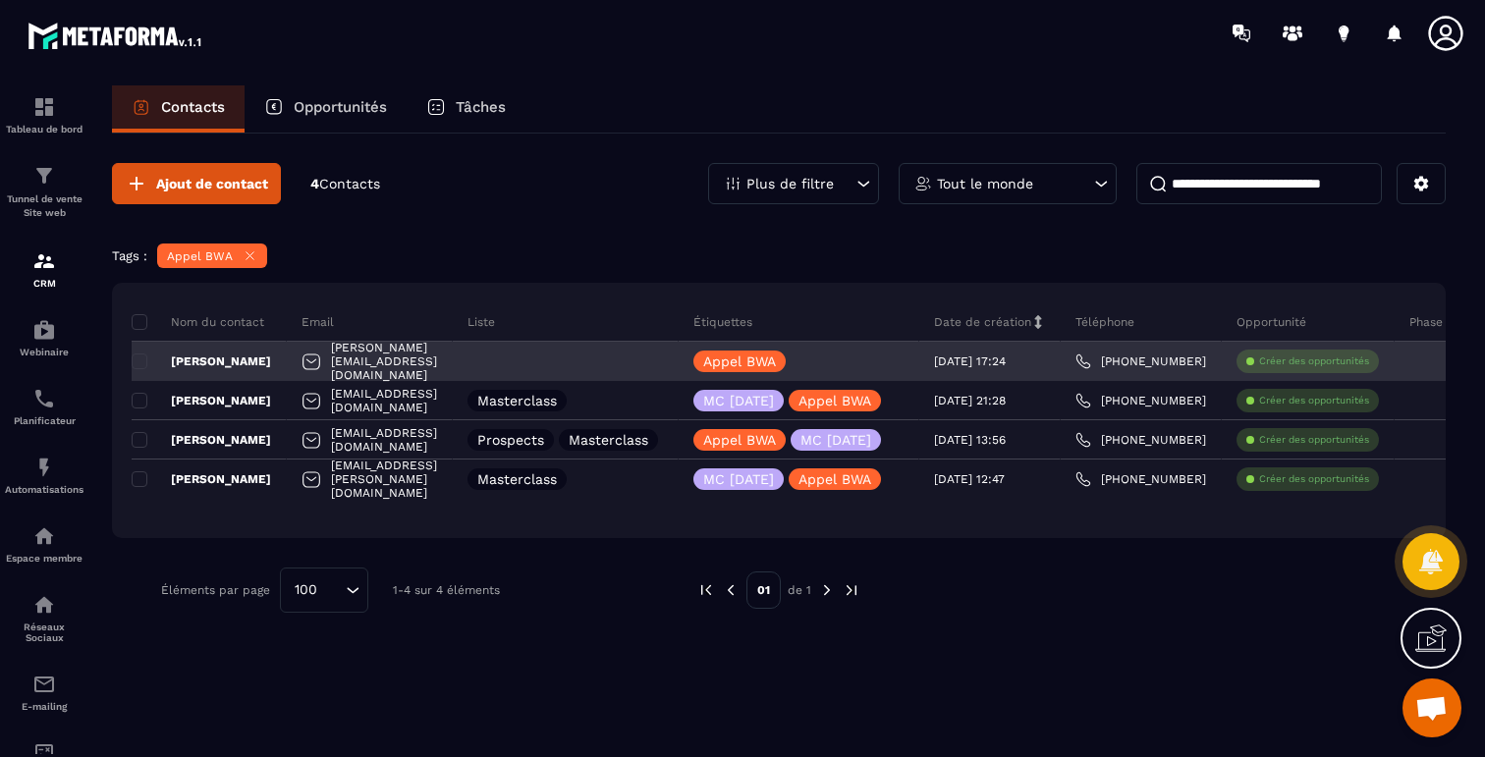
click at [217, 355] on p "[PERSON_NAME]" at bounding box center [201, 362] width 139 height 16
